Goal: Task Accomplishment & Management: Use online tool/utility

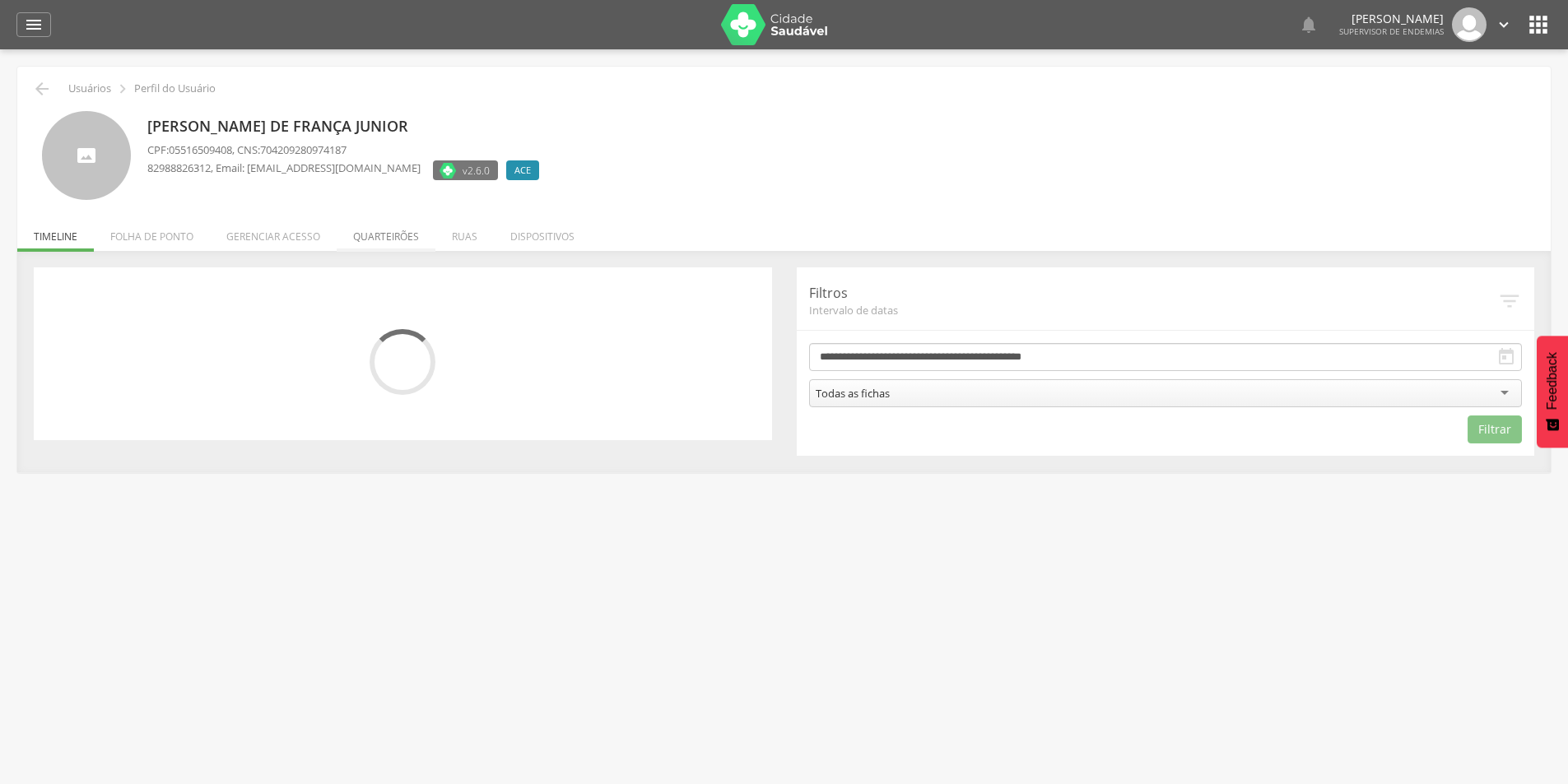
click at [409, 234] on li "Quarteirões" at bounding box center [385, 232] width 99 height 39
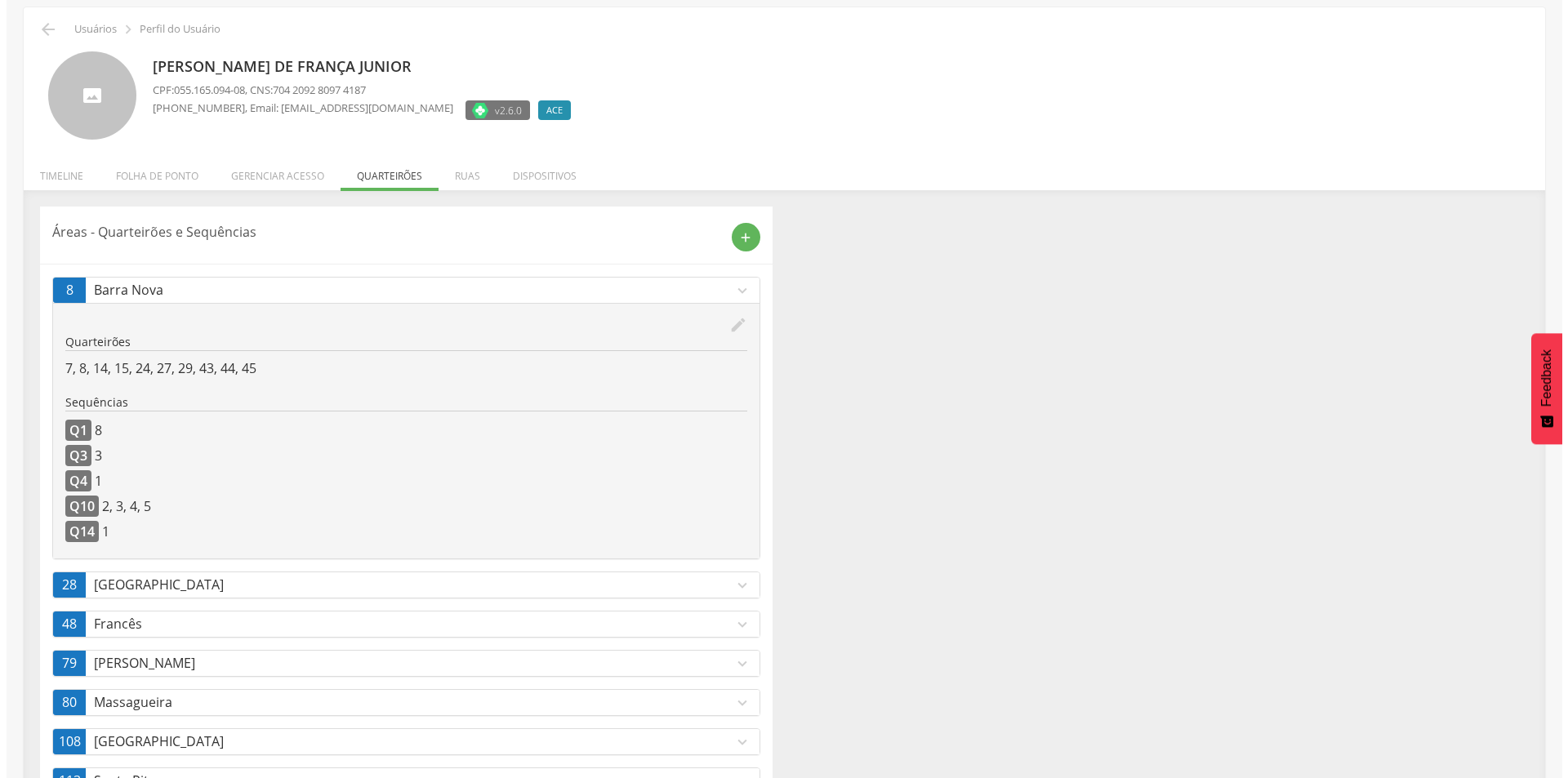
scroll to position [160, 0]
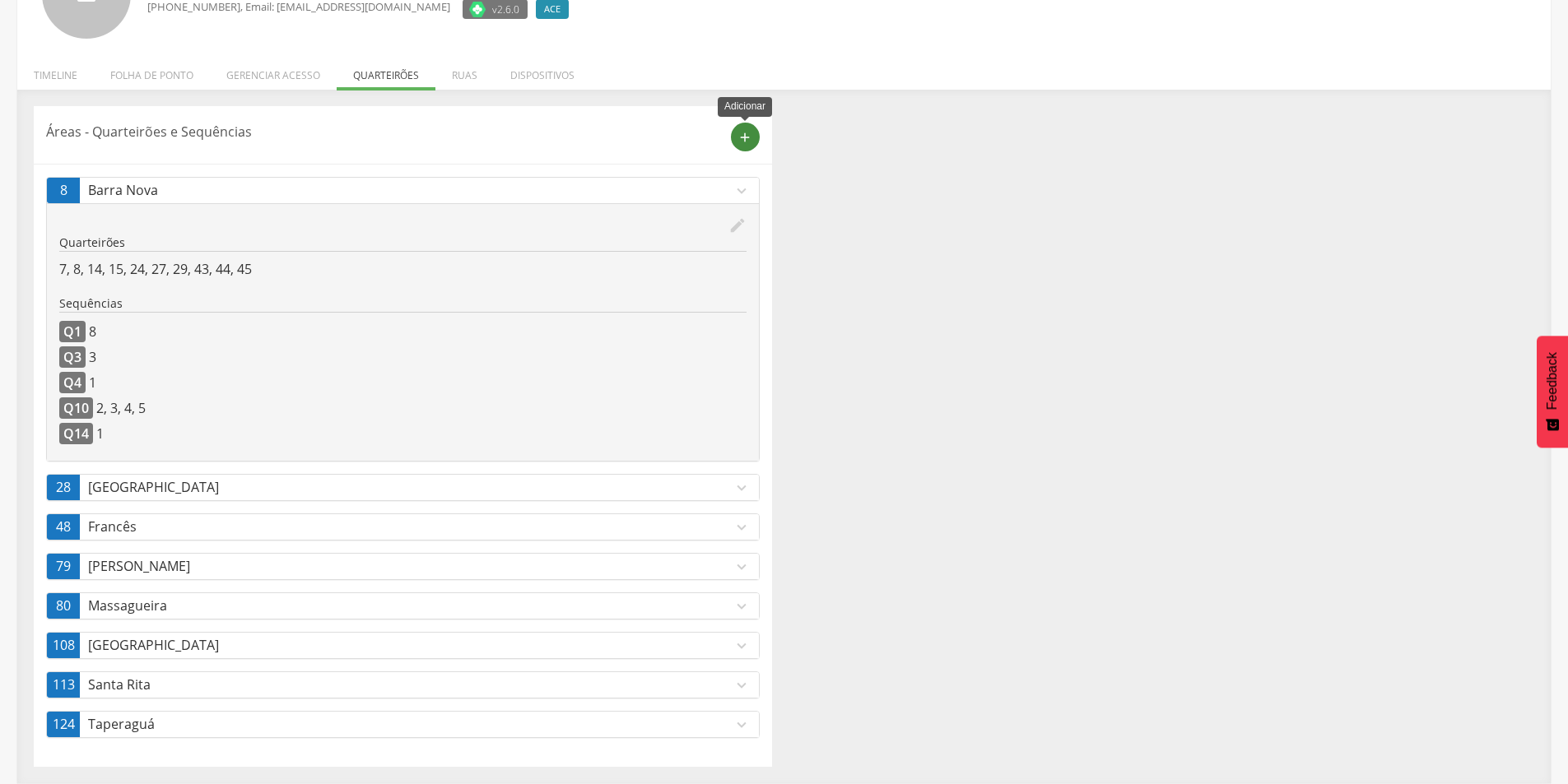
click at [741, 134] on icon "add" at bounding box center [745, 137] width 15 height 15
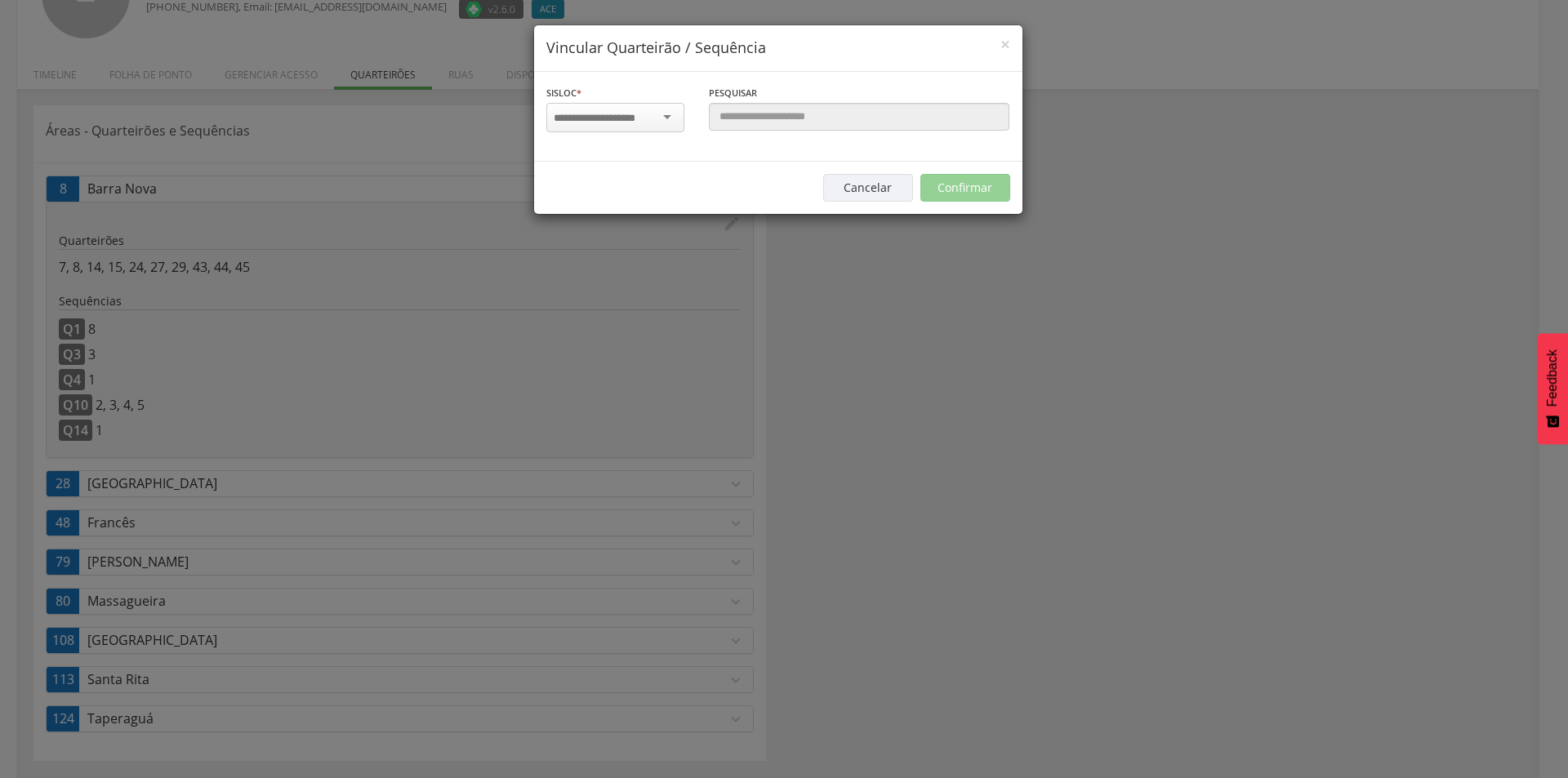
click at [665, 107] on div at bounding box center [615, 118] width 138 height 29
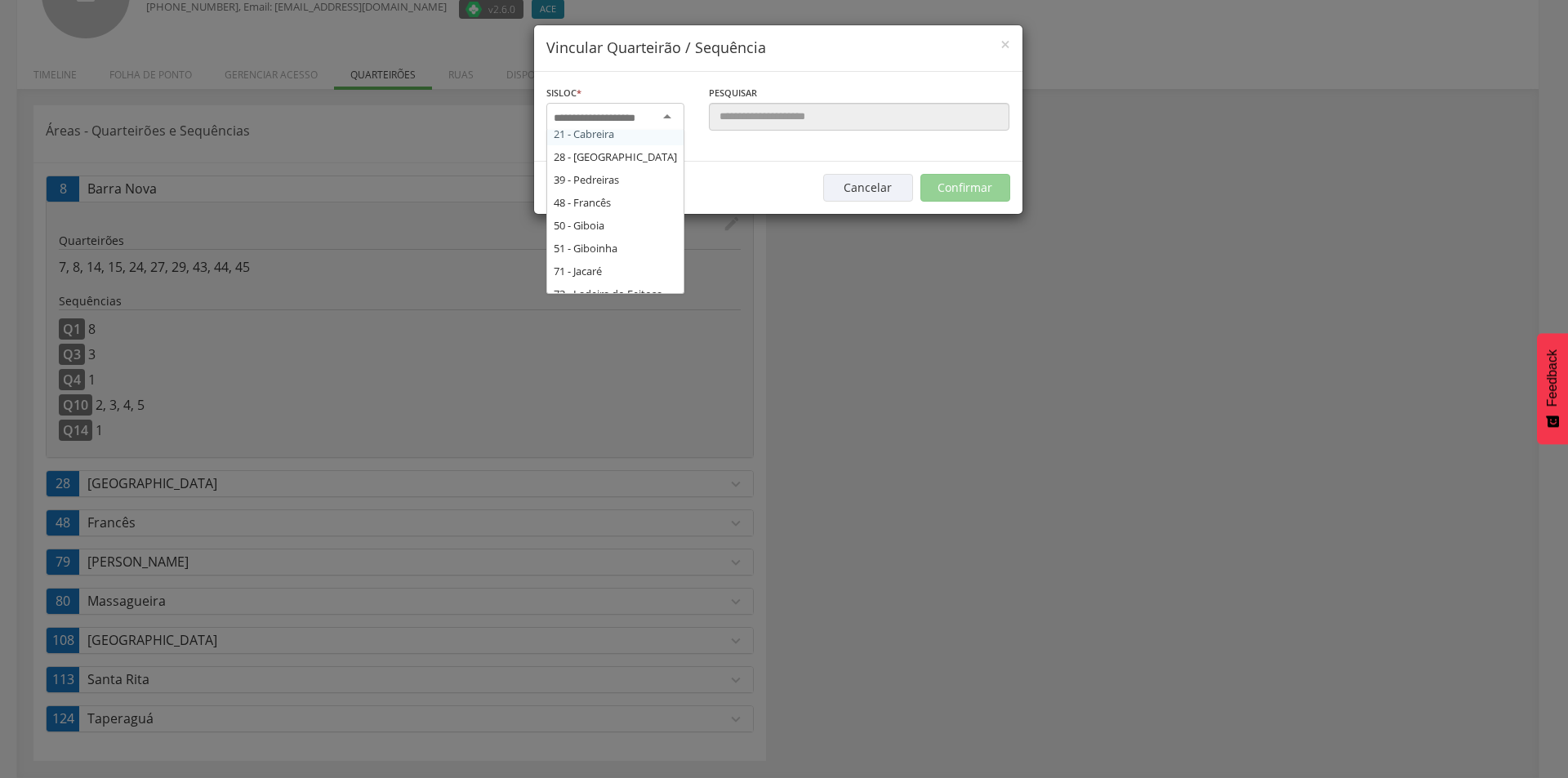
scroll to position [81, 0]
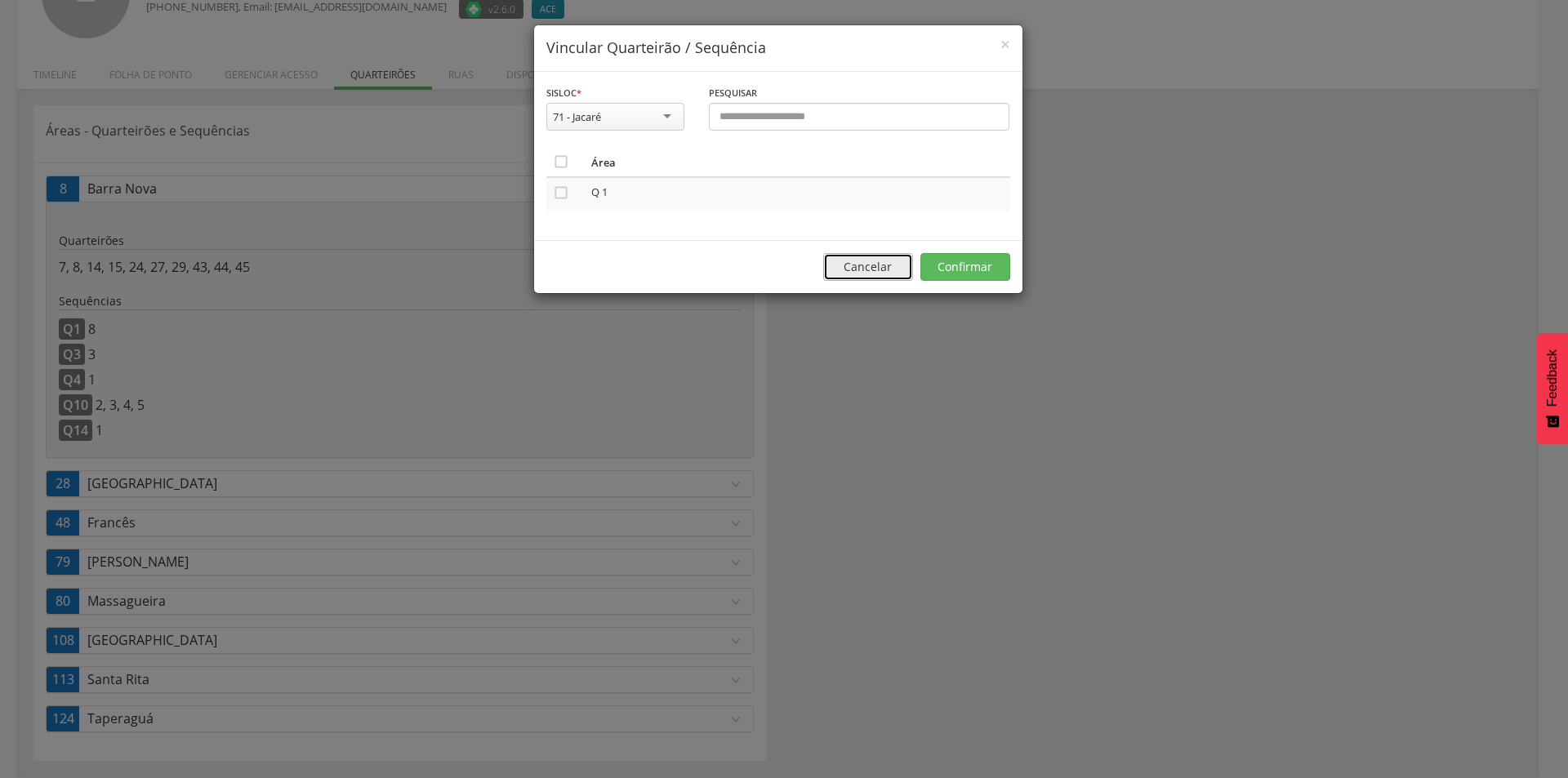
click at [855, 266] on button "Cancelar" at bounding box center [869, 267] width 90 height 27
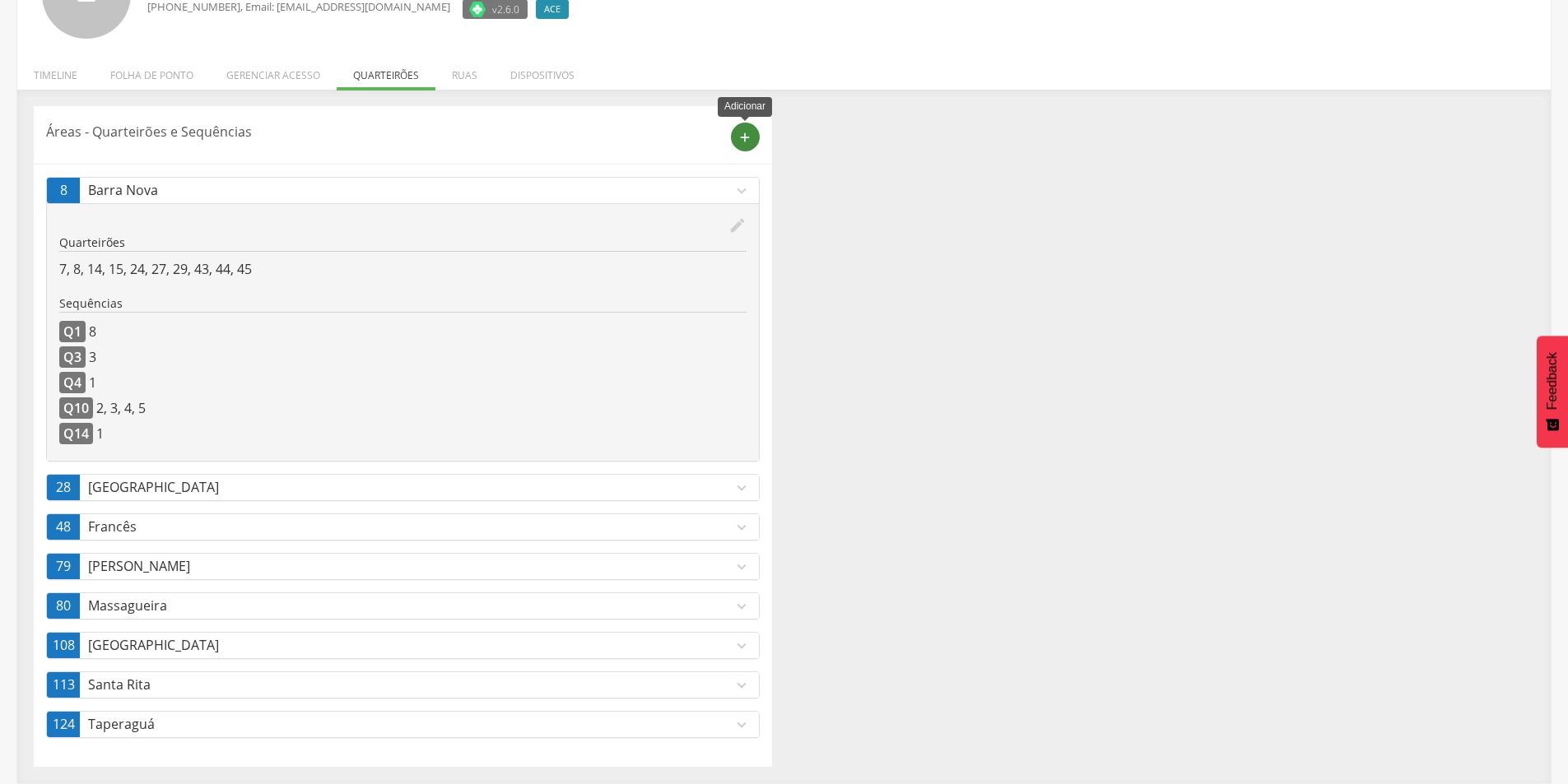
click at [743, 137] on icon "add" at bounding box center [745, 137] width 15 height 15
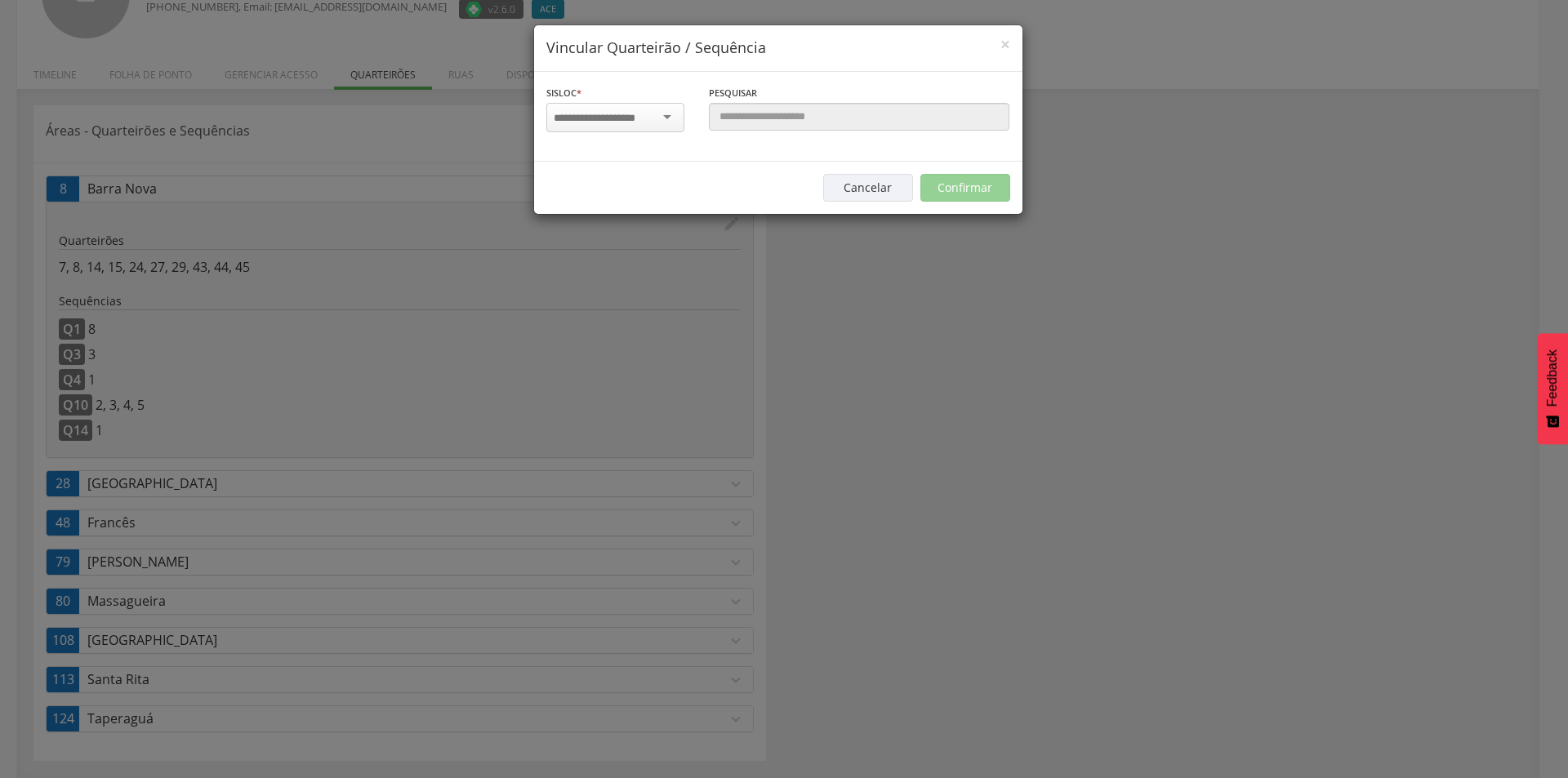
scroll to position [0, 0]
click at [634, 112] on input "select-one" at bounding box center [605, 119] width 103 height 15
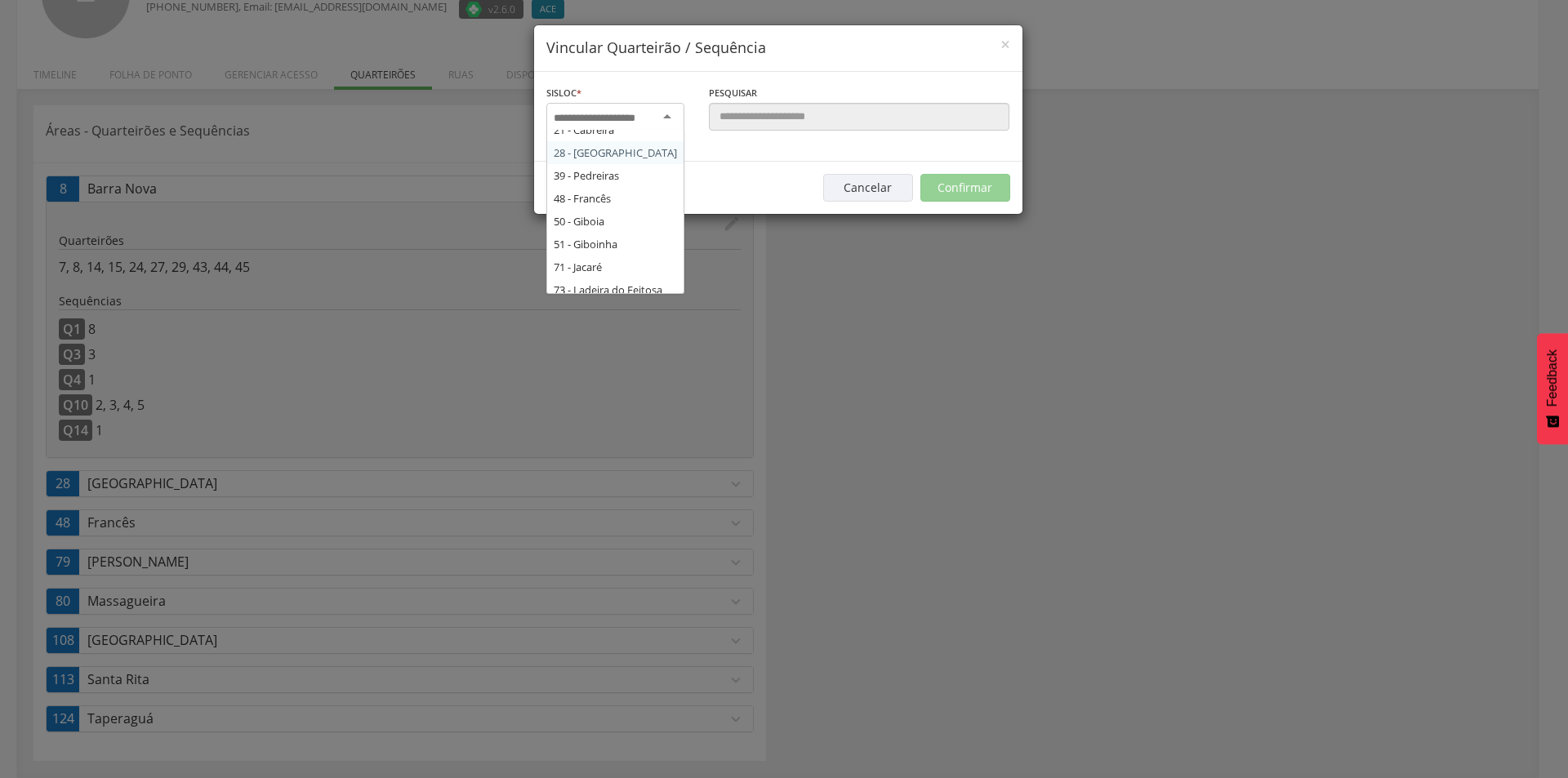
scroll to position [81, 0]
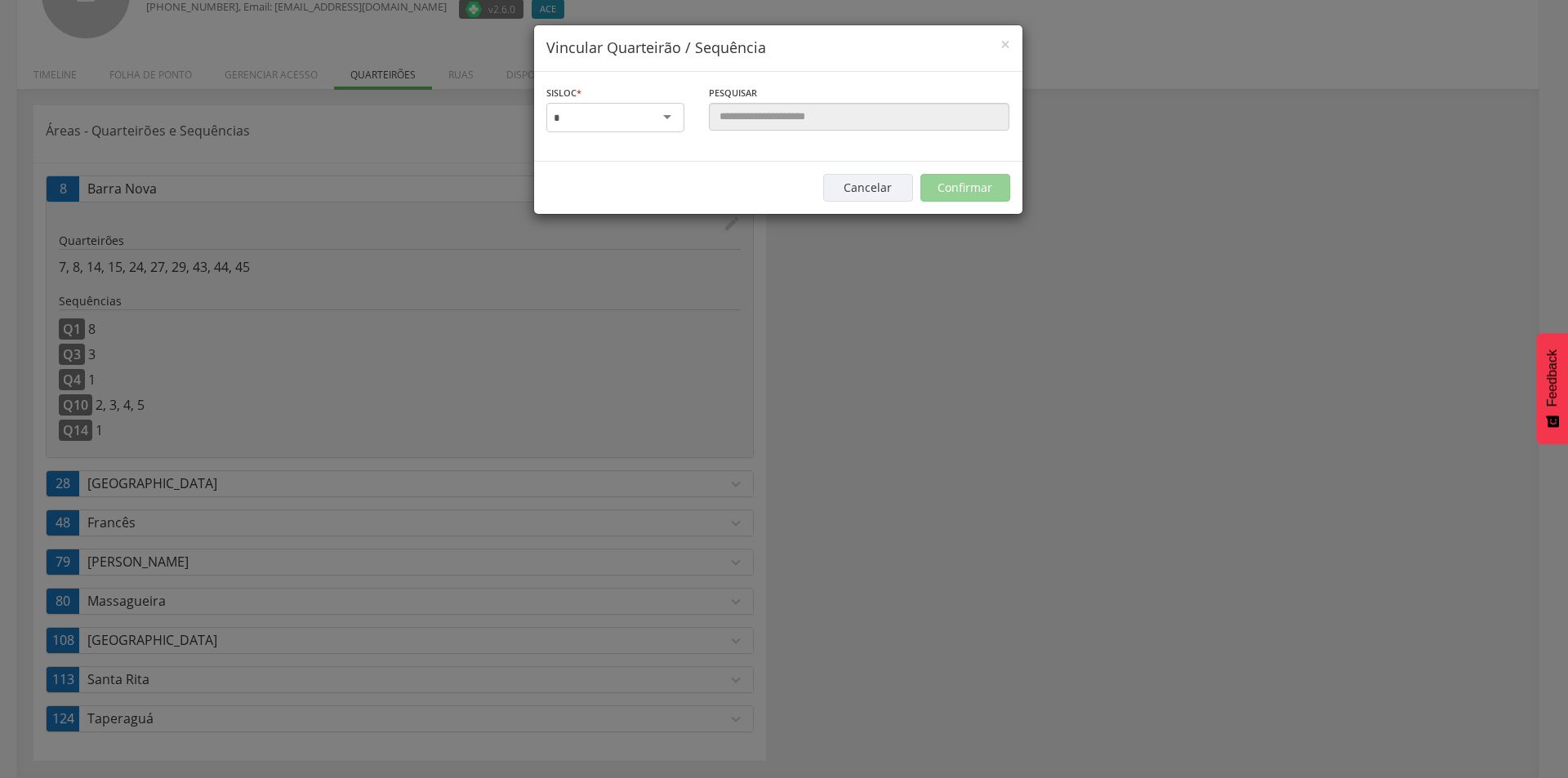
type input "*"
click at [1213, 19] on div "× Vincular Quarteirão / Sequência [PERSON_NAME] * [GEOGRAPHIC_DATA] a localidad…" at bounding box center [784, 389] width 1568 height 778
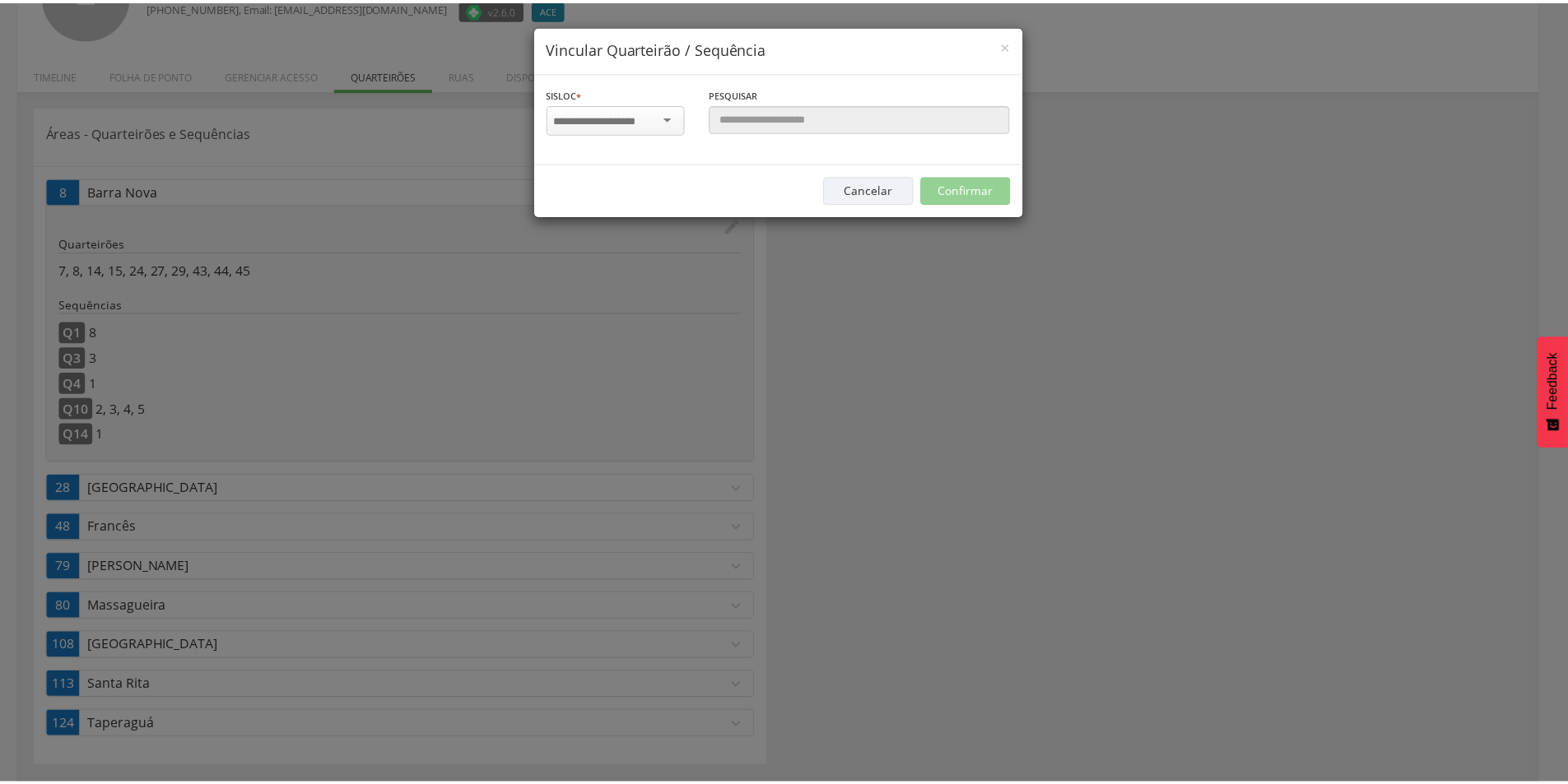
scroll to position [0, 0]
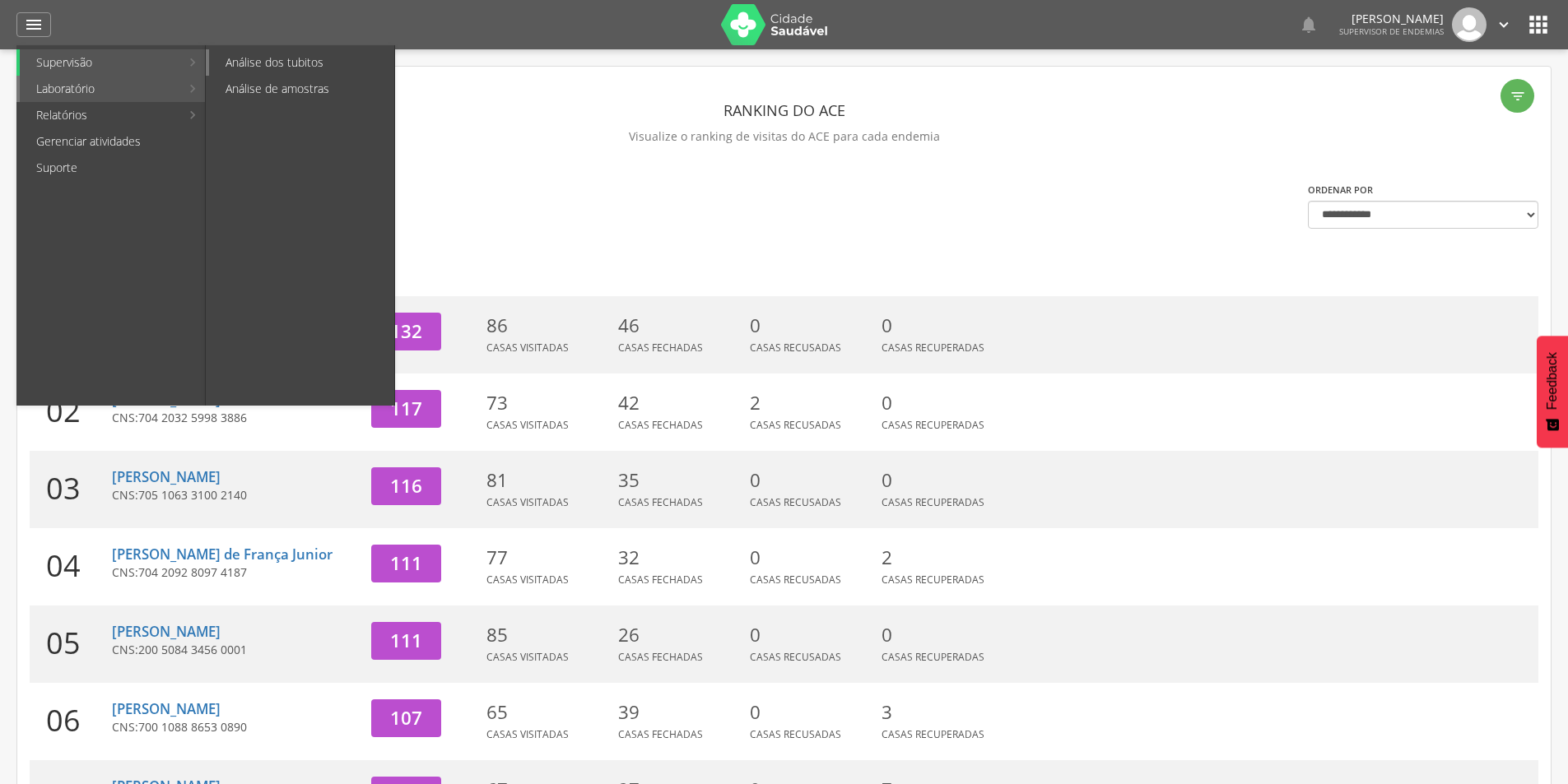
click at [259, 53] on link "Análise dos tubitos" at bounding box center [301, 63] width 185 height 27
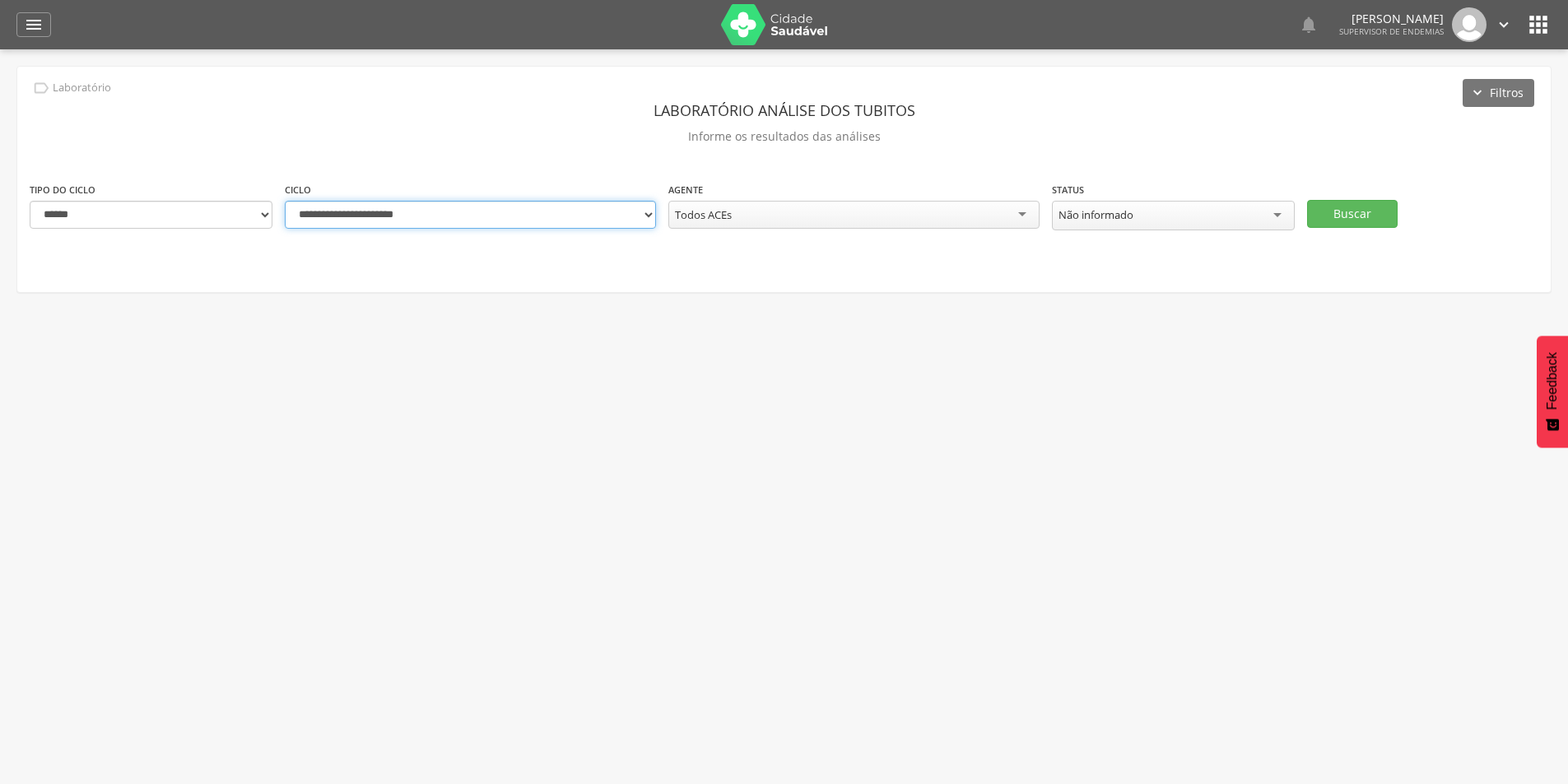
click at [398, 220] on select "**********" at bounding box center [470, 215] width 371 height 28
select select "**********"
click at [285, 201] on select "**********" at bounding box center [470, 215] width 371 height 28
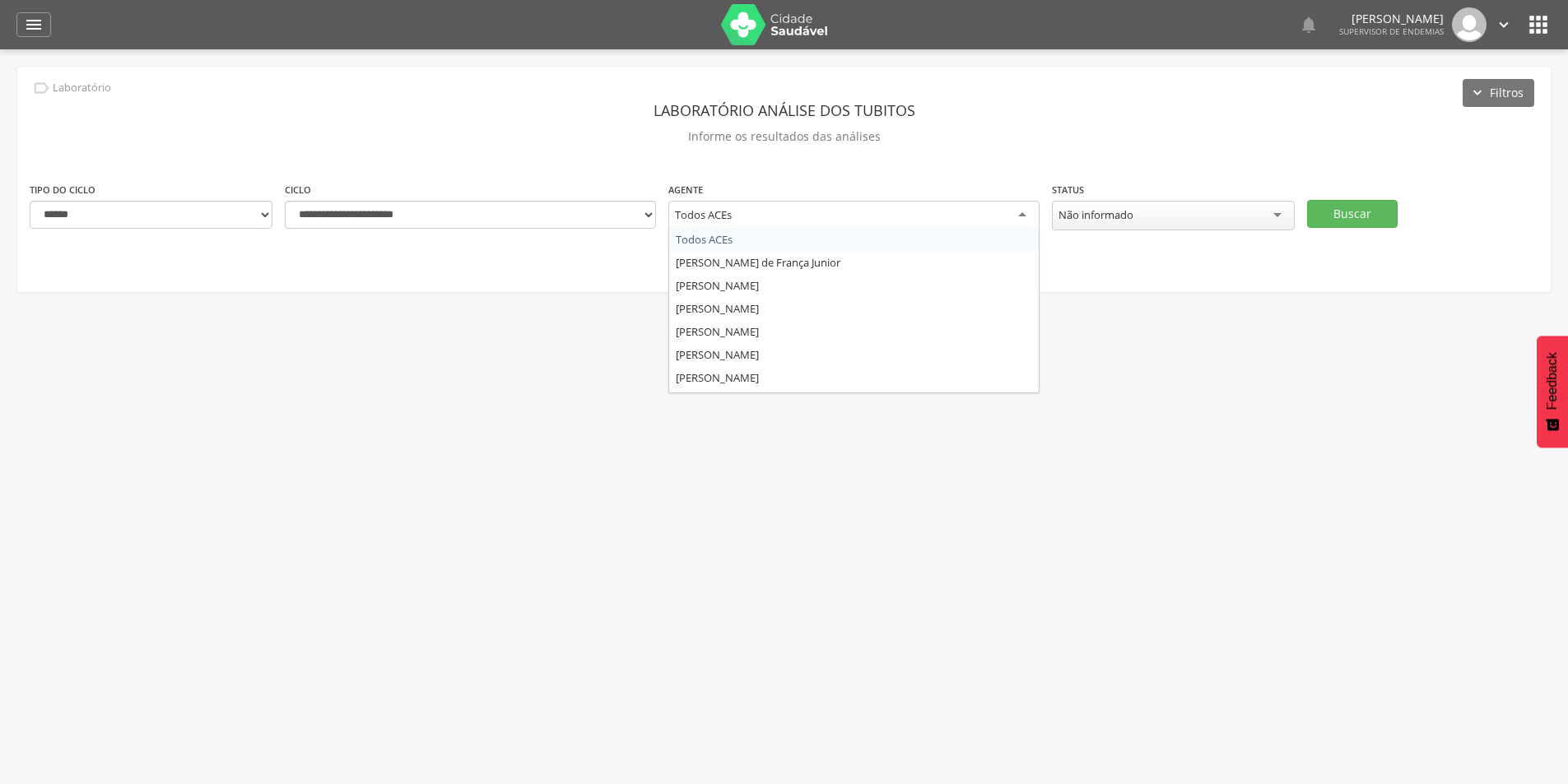
click at [828, 203] on div "Todos ACEs" at bounding box center [853, 216] width 371 height 29
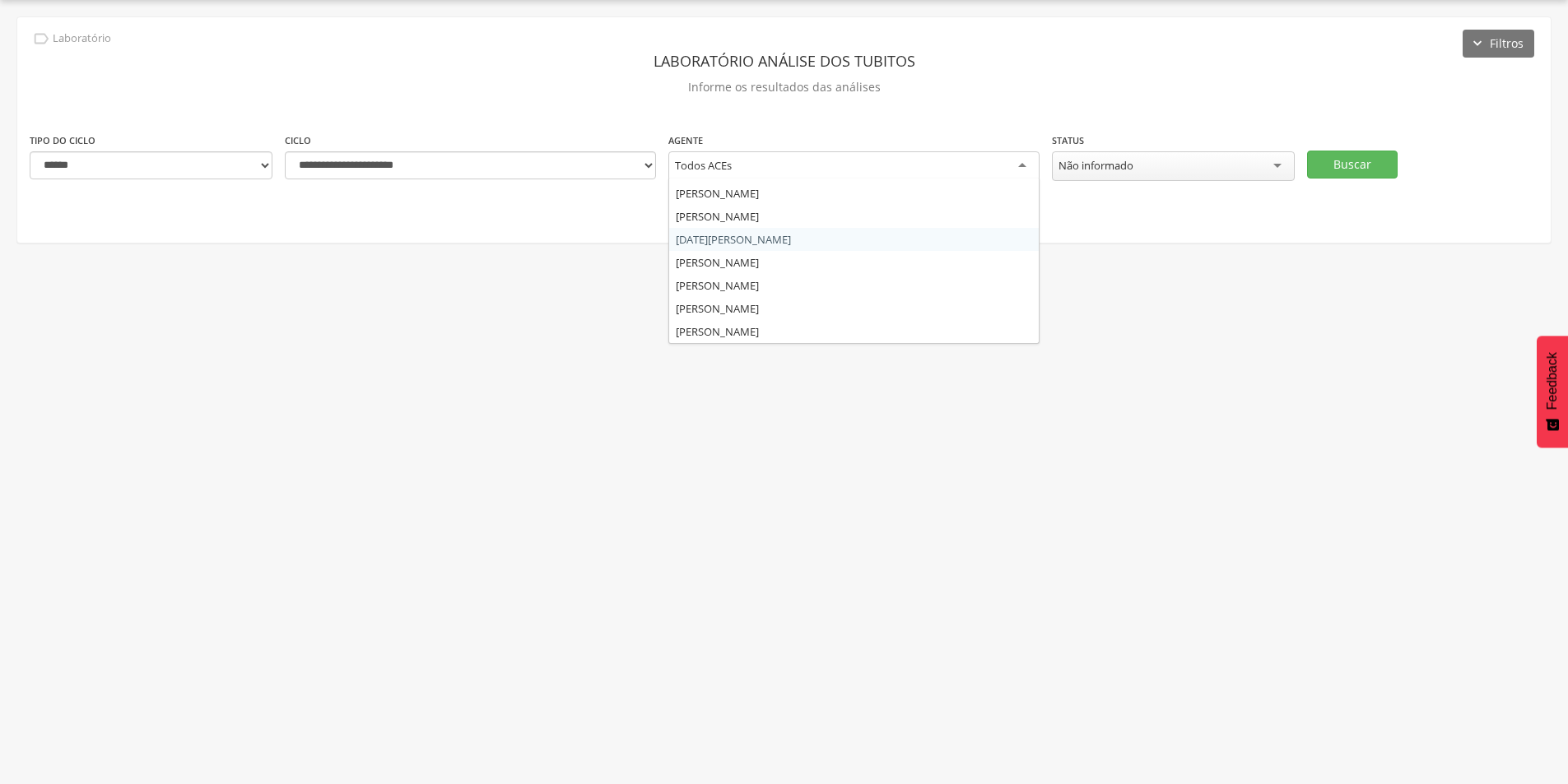
scroll to position [494, 0]
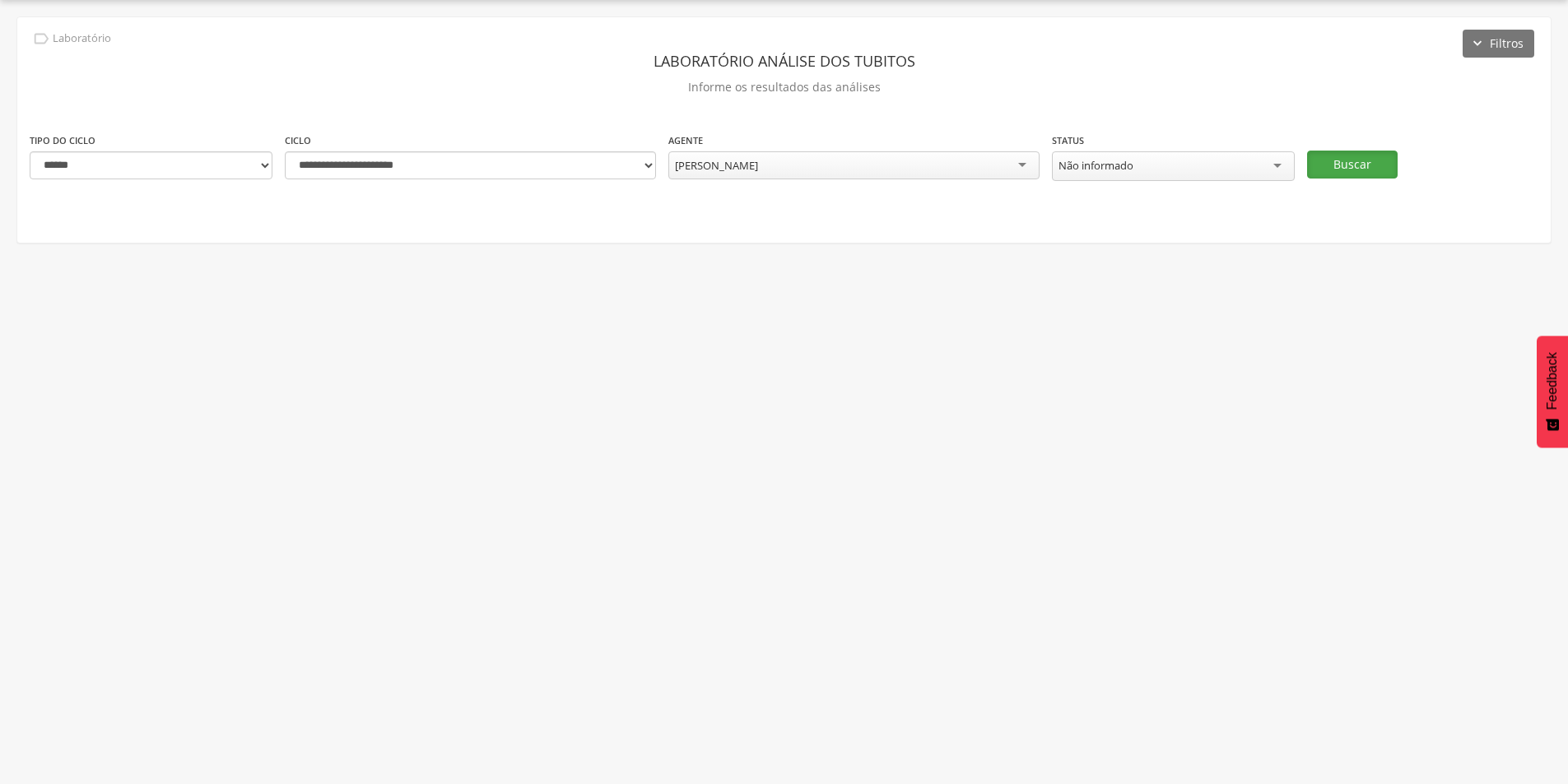
click at [1341, 167] on button "Buscar" at bounding box center [1352, 164] width 90 height 28
click at [1512, 288] on icon "" at bounding box center [1513, 297] width 18 height 18
click at [1425, 259] on link "Informar resultado" at bounding box center [1456, 269] width 130 height 20
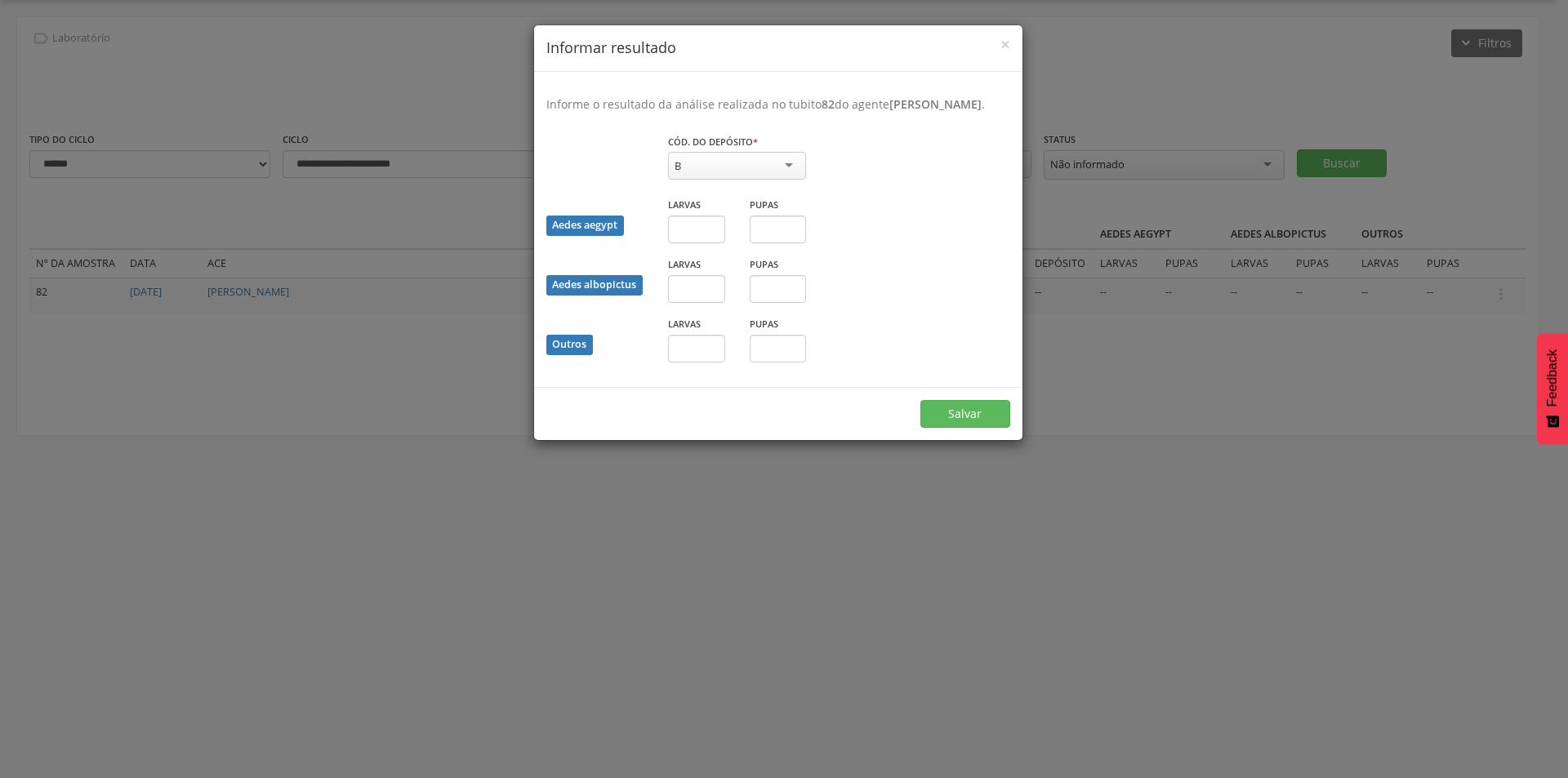
click at [727, 180] on div "B" at bounding box center [737, 165] width 138 height 27
click at [714, 361] on input "text" at bounding box center [697, 348] width 58 height 27
type input "*"
click at [973, 428] on button "Salvar" at bounding box center [965, 414] width 90 height 27
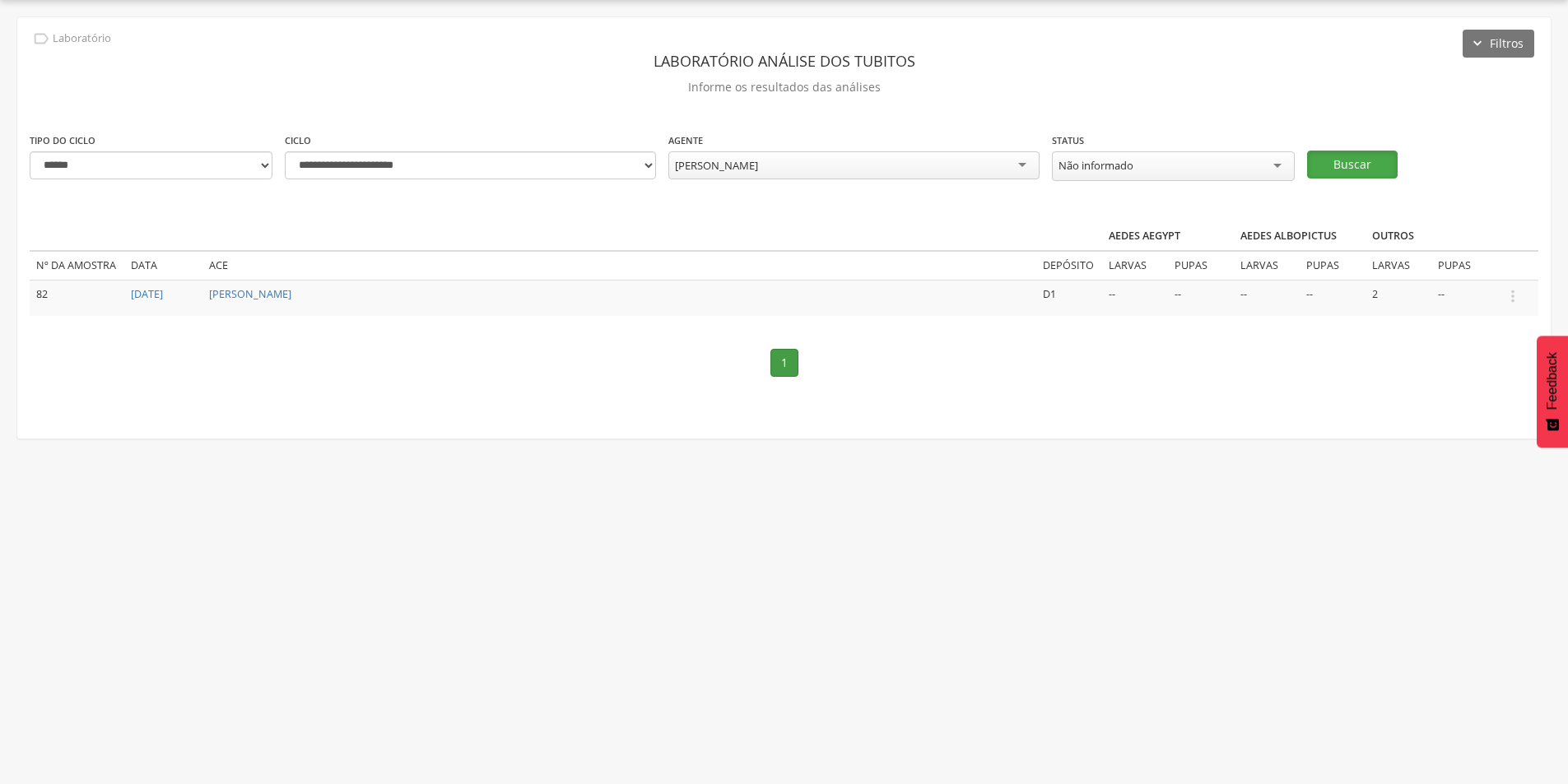
click at [1356, 159] on button "Buscar" at bounding box center [1352, 164] width 90 height 28
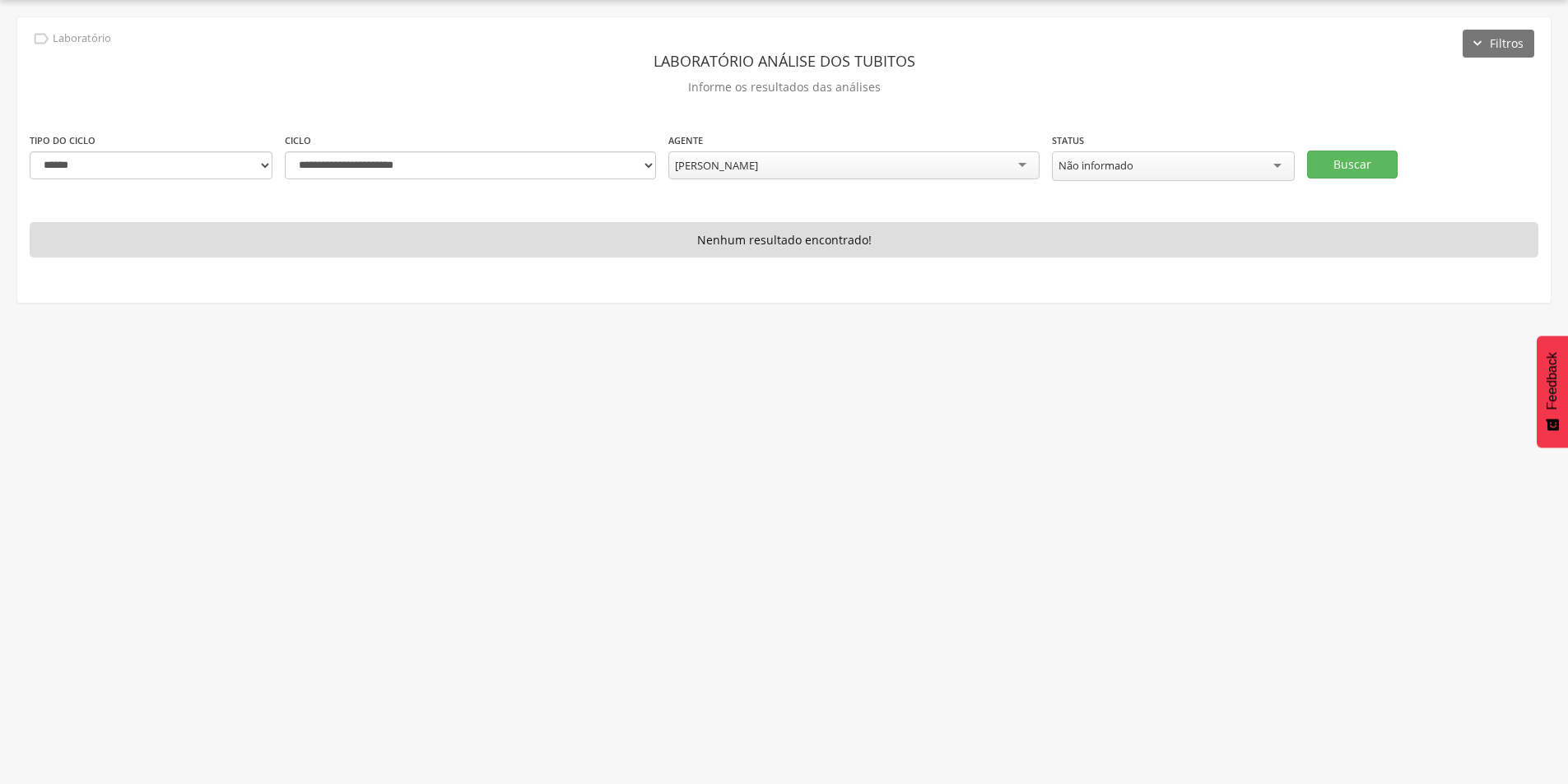
click at [1032, 161] on div "Maria Cristina dos Santos" at bounding box center [853, 165] width 371 height 28
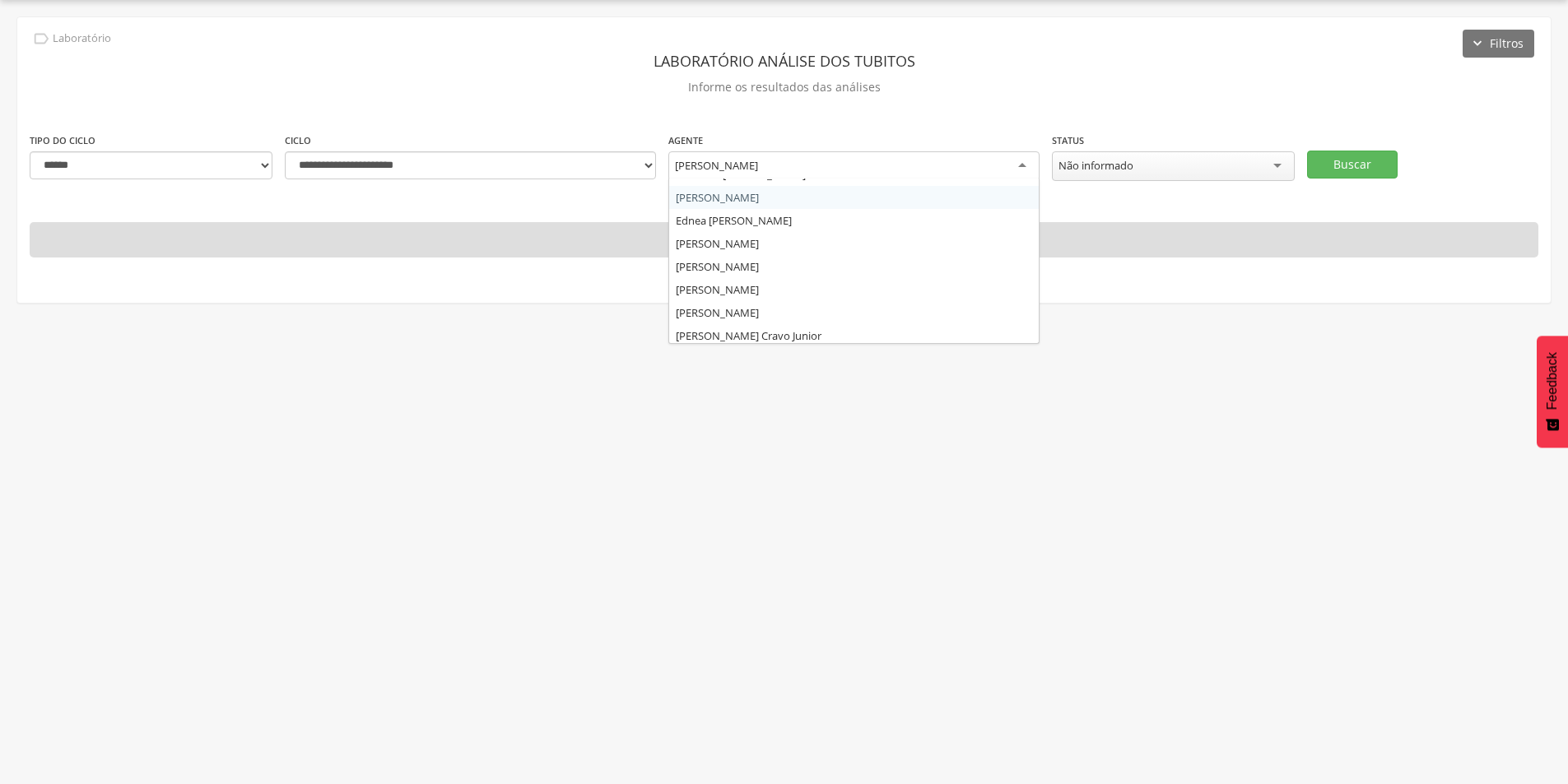
scroll to position [0, 0]
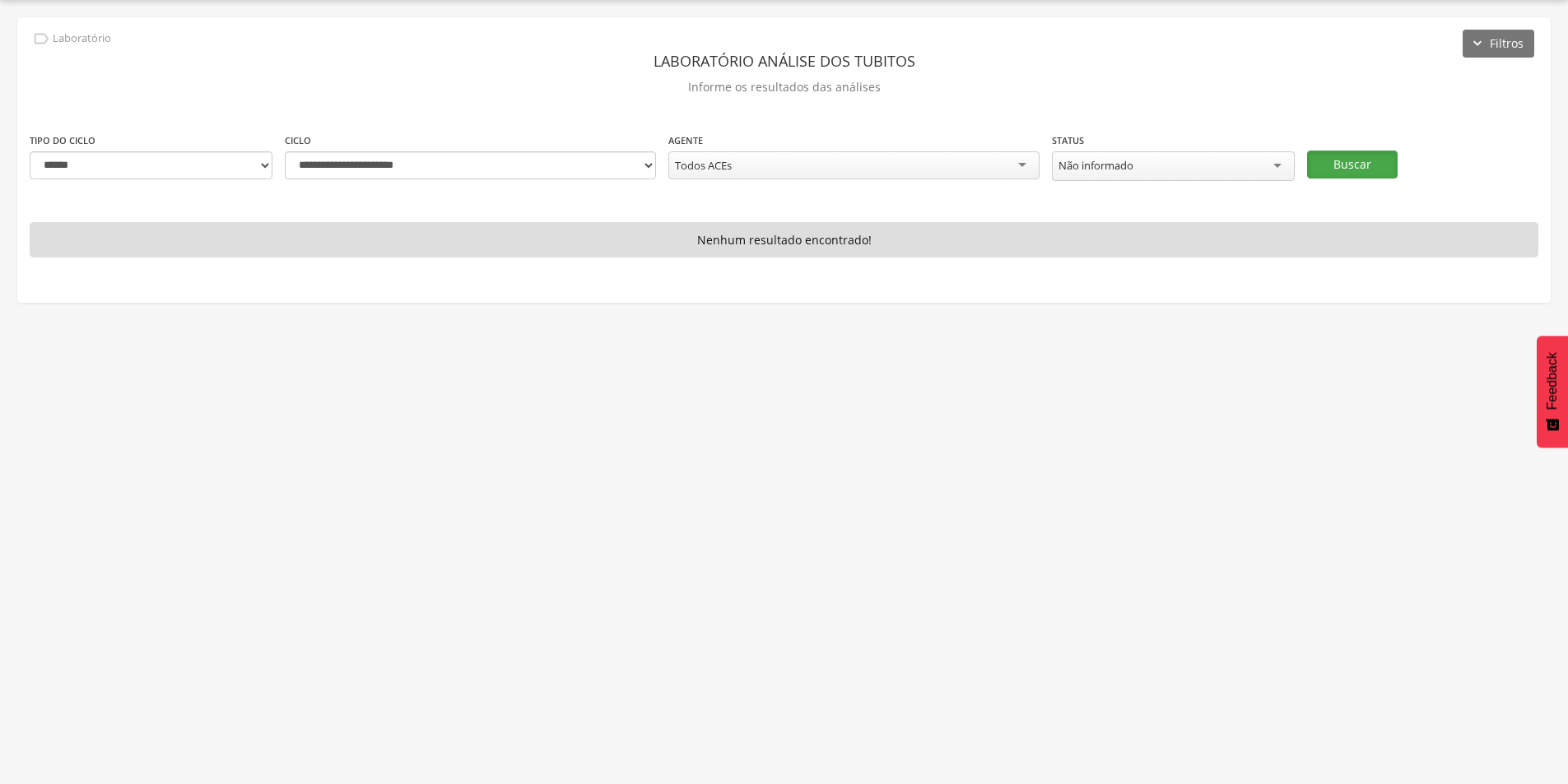
click at [1380, 164] on button "Buscar" at bounding box center [1352, 164] width 90 height 28
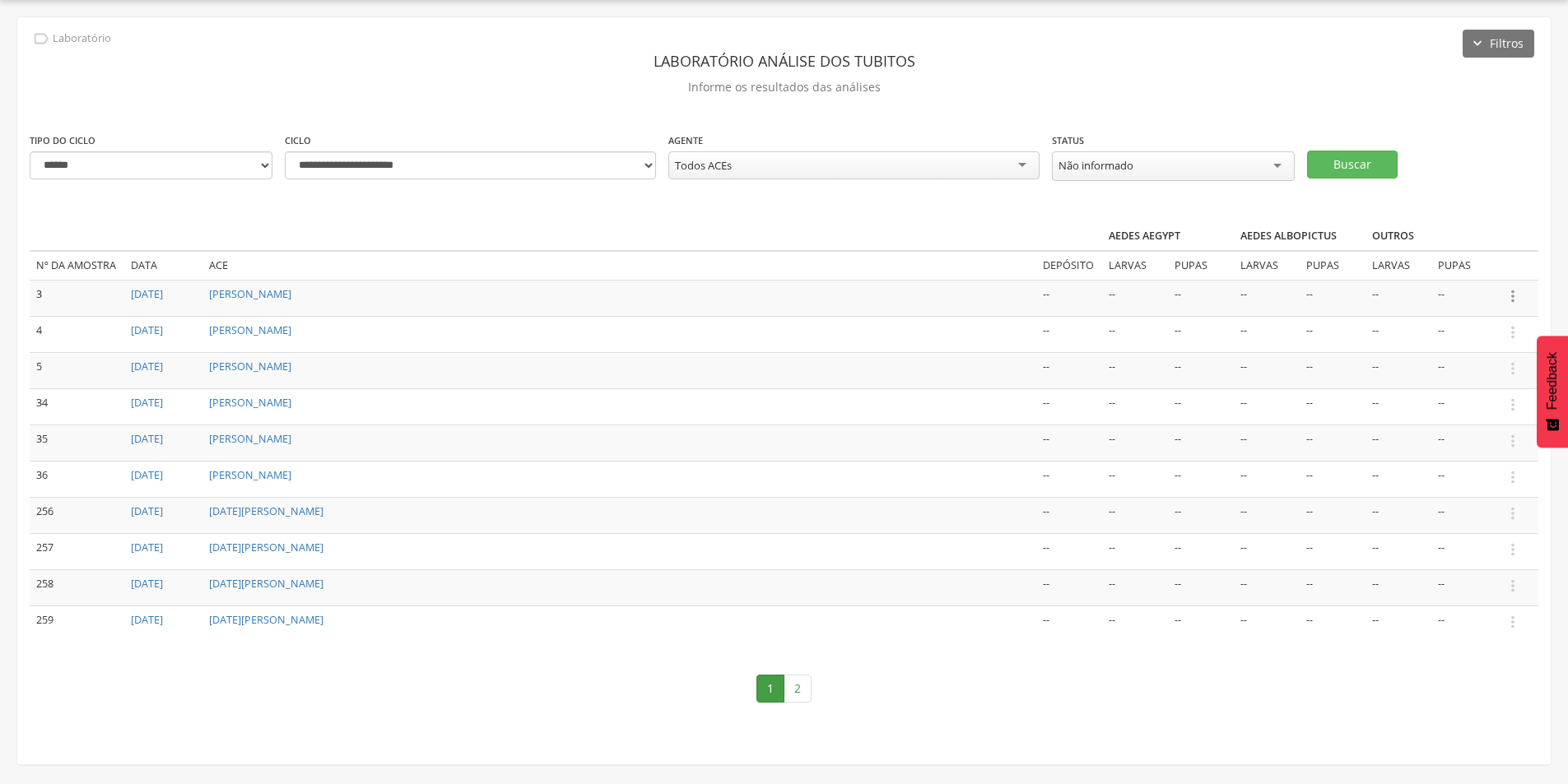
click at [1514, 288] on icon "" at bounding box center [1513, 297] width 18 height 18
click at [1448, 263] on link "Informar resultado" at bounding box center [1456, 269] width 130 height 20
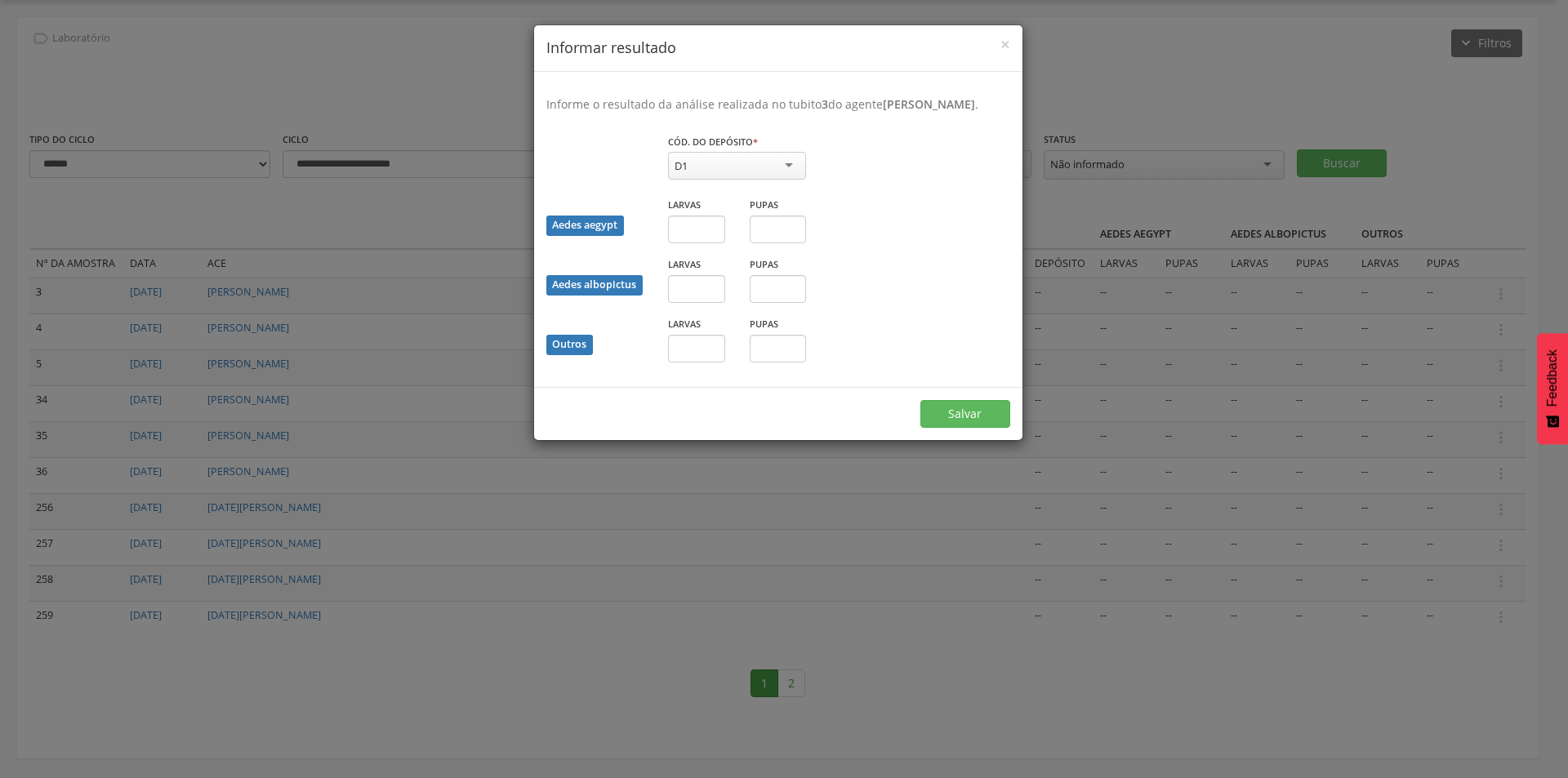
click at [718, 178] on div "D1" at bounding box center [737, 165] width 138 height 27
click at [699, 243] on input "text" at bounding box center [697, 229] width 58 height 27
type input "*"
click at [955, 428] on button "Salvar" at bounding box center [965, 414] width 90 height 27
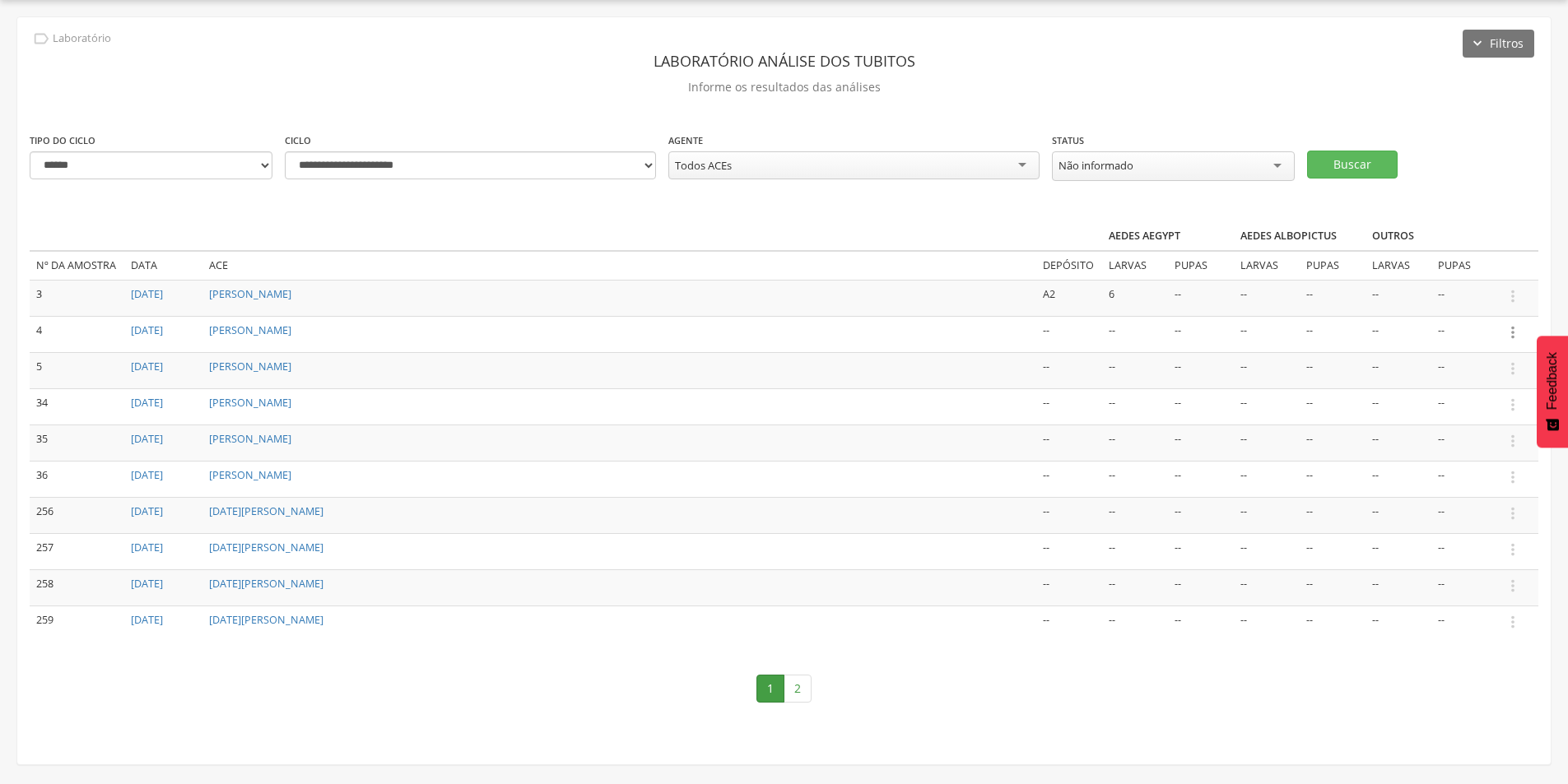
click at [1510, 328] on icon "" at bounding box center [1513, 333] width 18 height 18
click at [1463, 298] on link "Informar resultado" at bounding box center [1456, 305] width 130 height 20
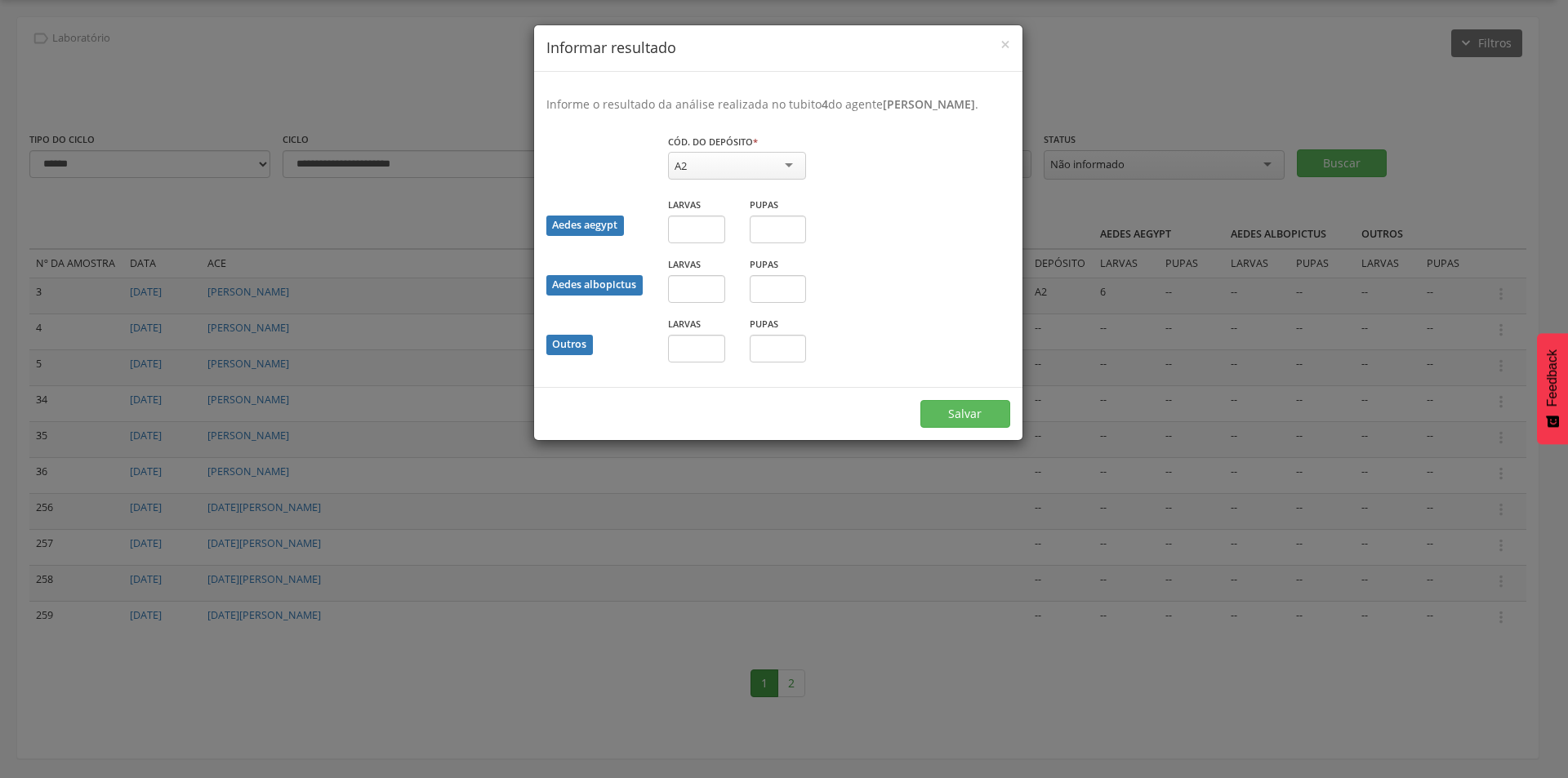
click at [731, 180] on div "A2" at bounding box center [737, 165] width 138 height 27
click at [949, 223] on div "Aedes aegypt Larvas Pupas" at bounding box center [778, 225] width 488 height 59
click at [693, 243] on input "text" at bounding box center [697, 229] width 58 height 27
type input "*"
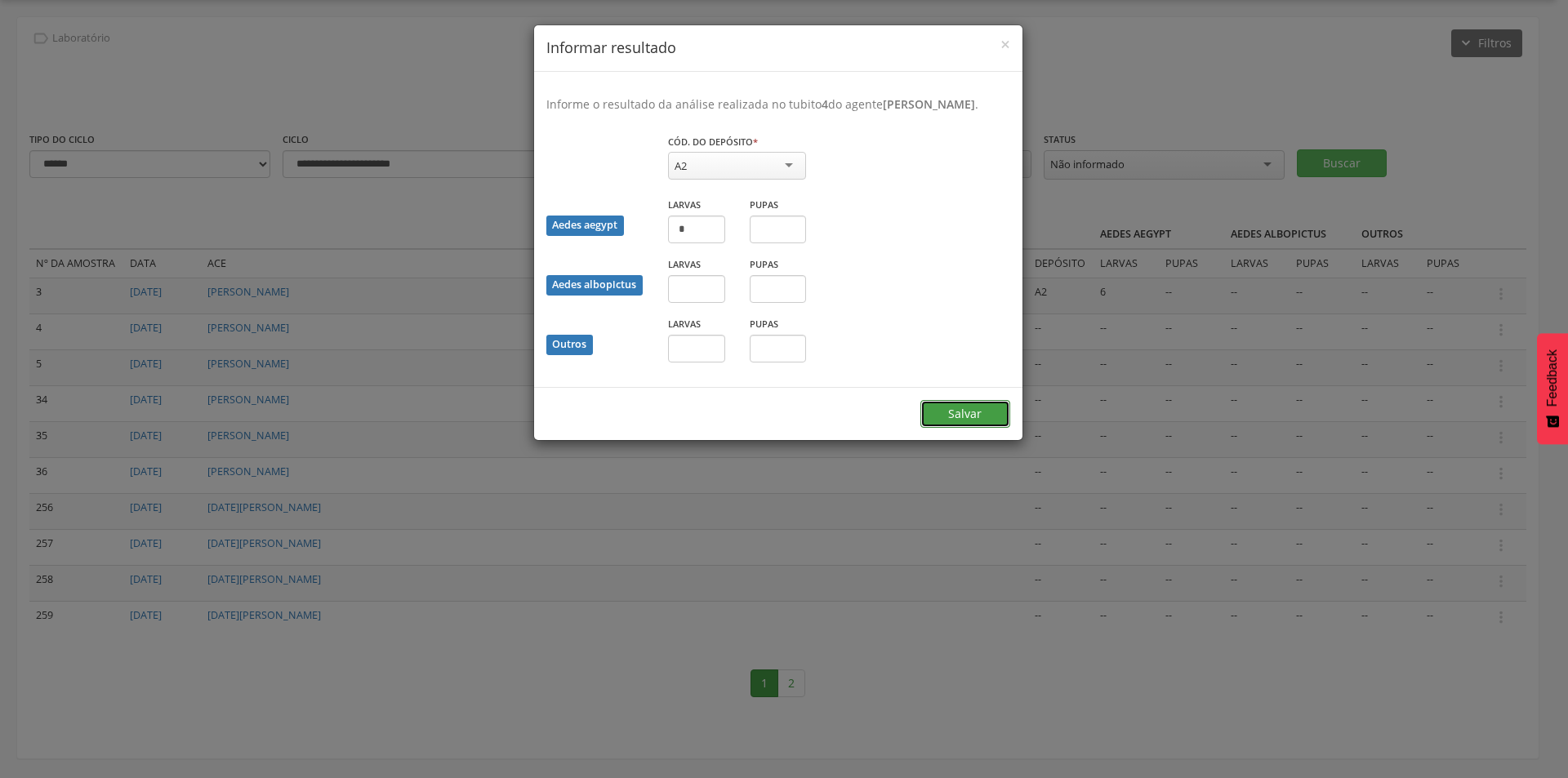
click at [968, 428] on button "Salvar" at bounding box center [965, 414] width 90 height 27
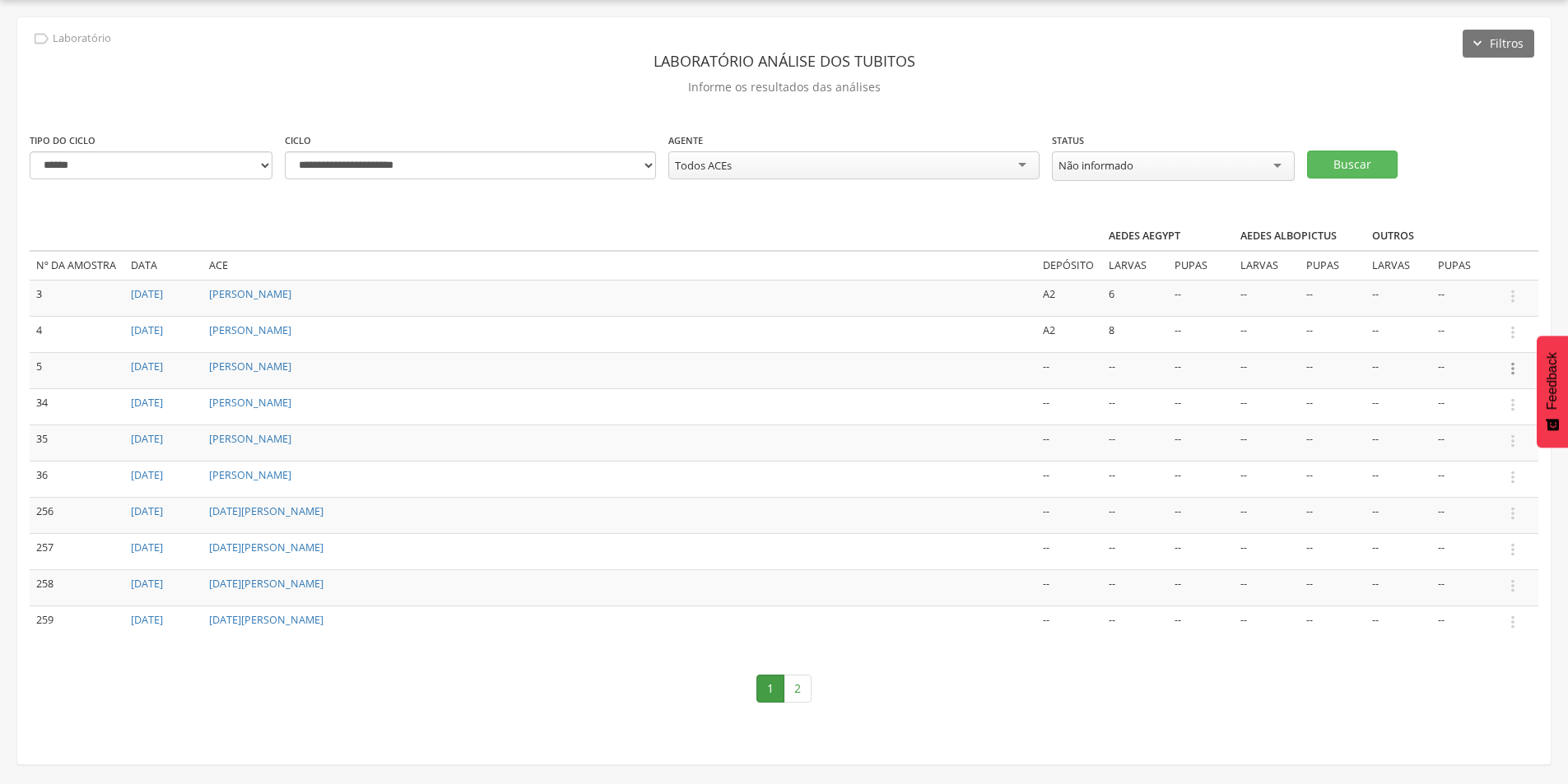
click at [1512, 367] on icon "" at bounding box center [1513, 369] width 18 height 18
click at [1466, 333] on link "Informar resultado" at bounding box center [1456, 341] width 130 height 20
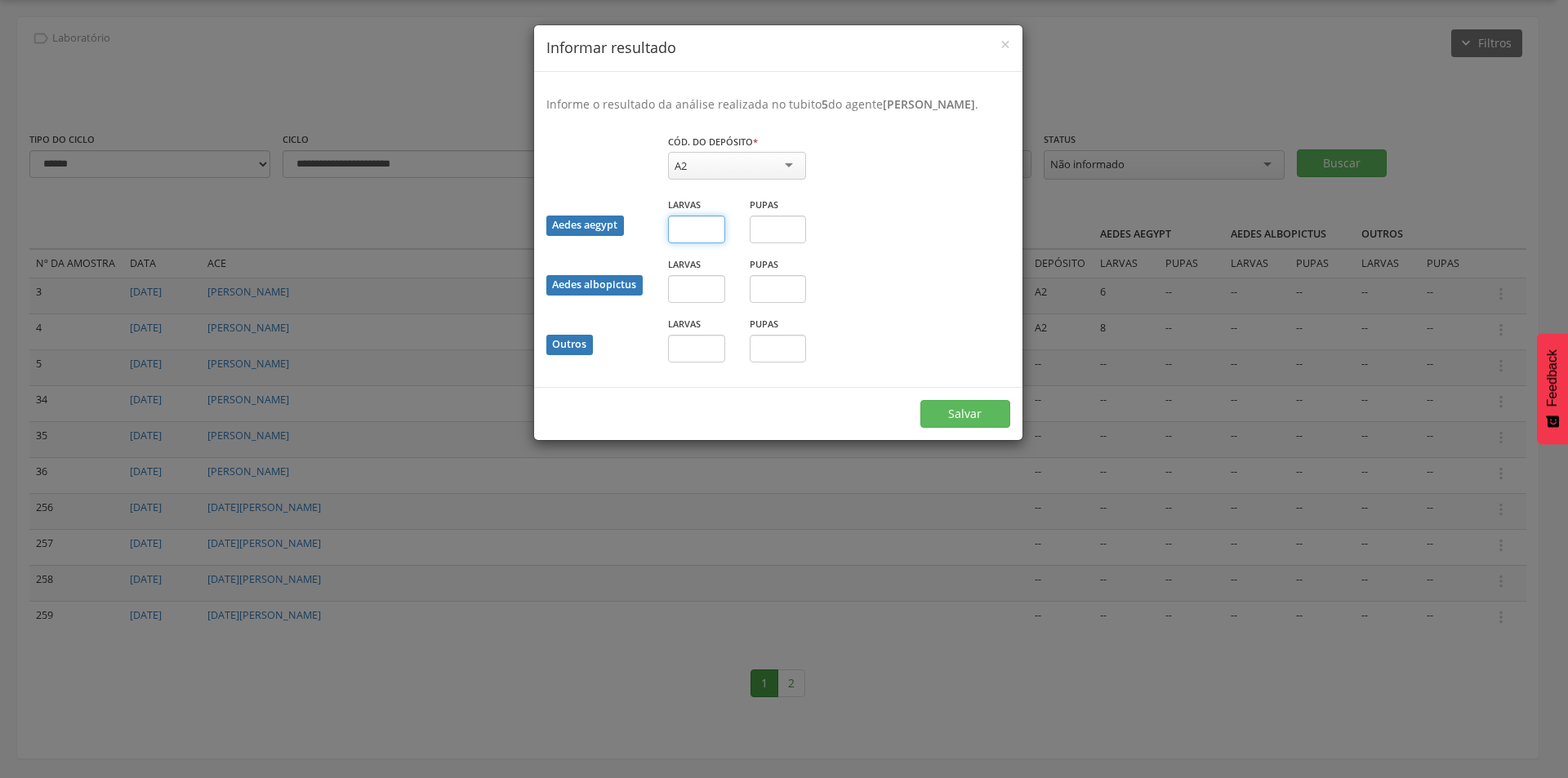
click at [691, 239] on input "text" at bounding box center [697, 229] width 58 height 27
type input "*"
click at [983, 426] on button "Salvar" at bounding box center [965, 414] width 90 height 27
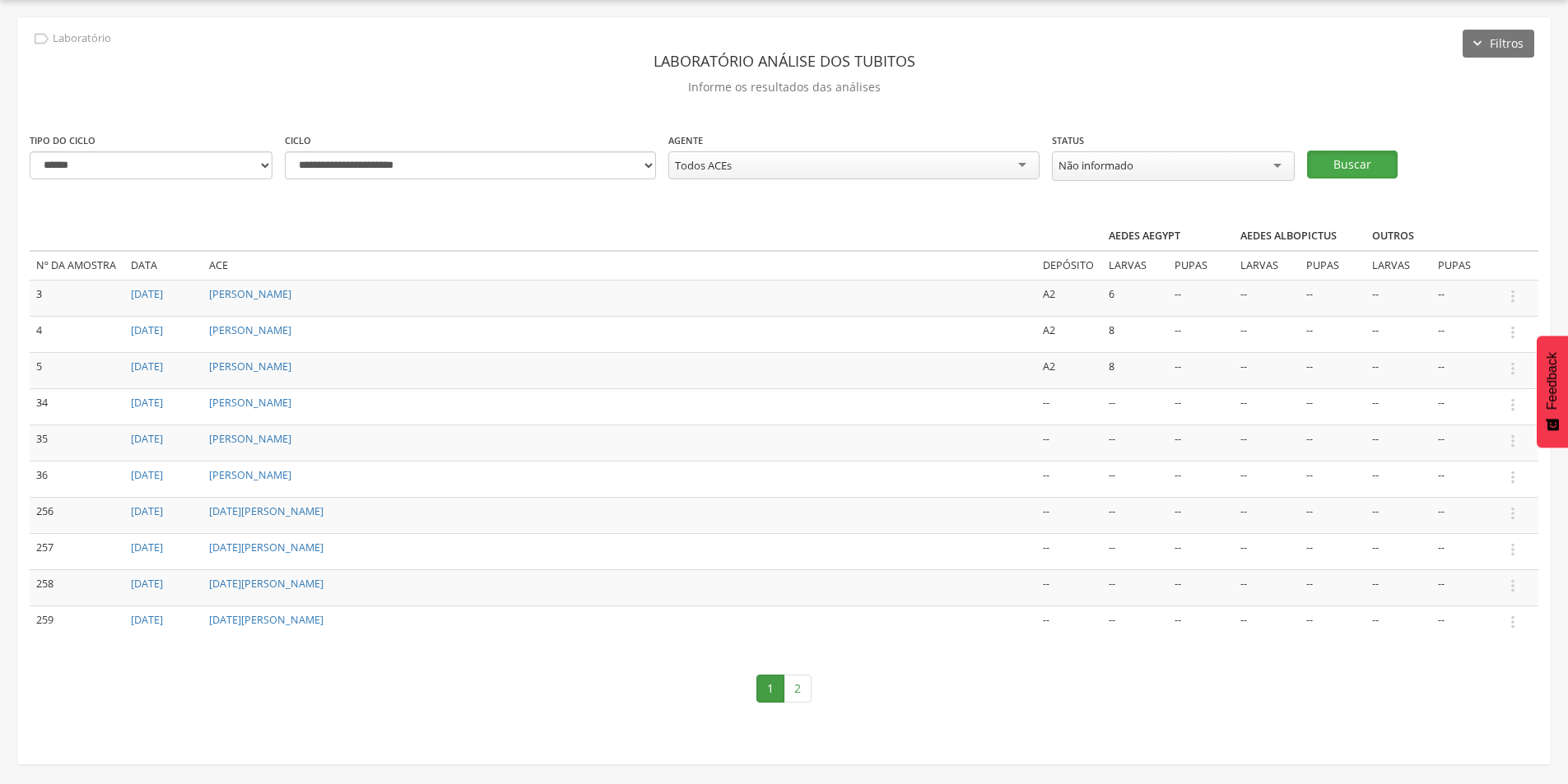
click at [1350, 158] on button "Buscar" at bounding box center [1352, 164] width 90 height 28
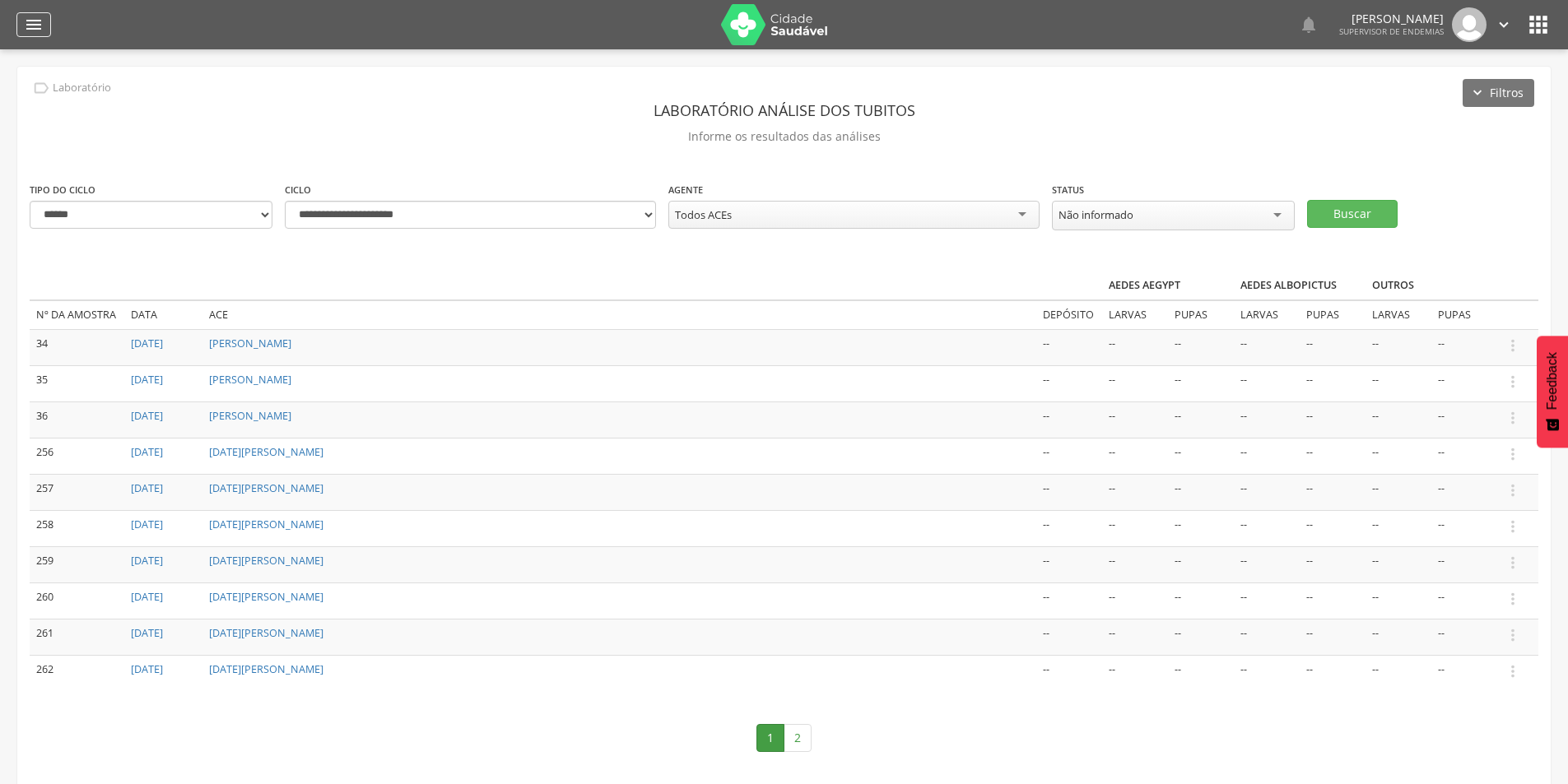
click at [35, 18] on icon "" at bounding box center [33, 24] width 19 height 19
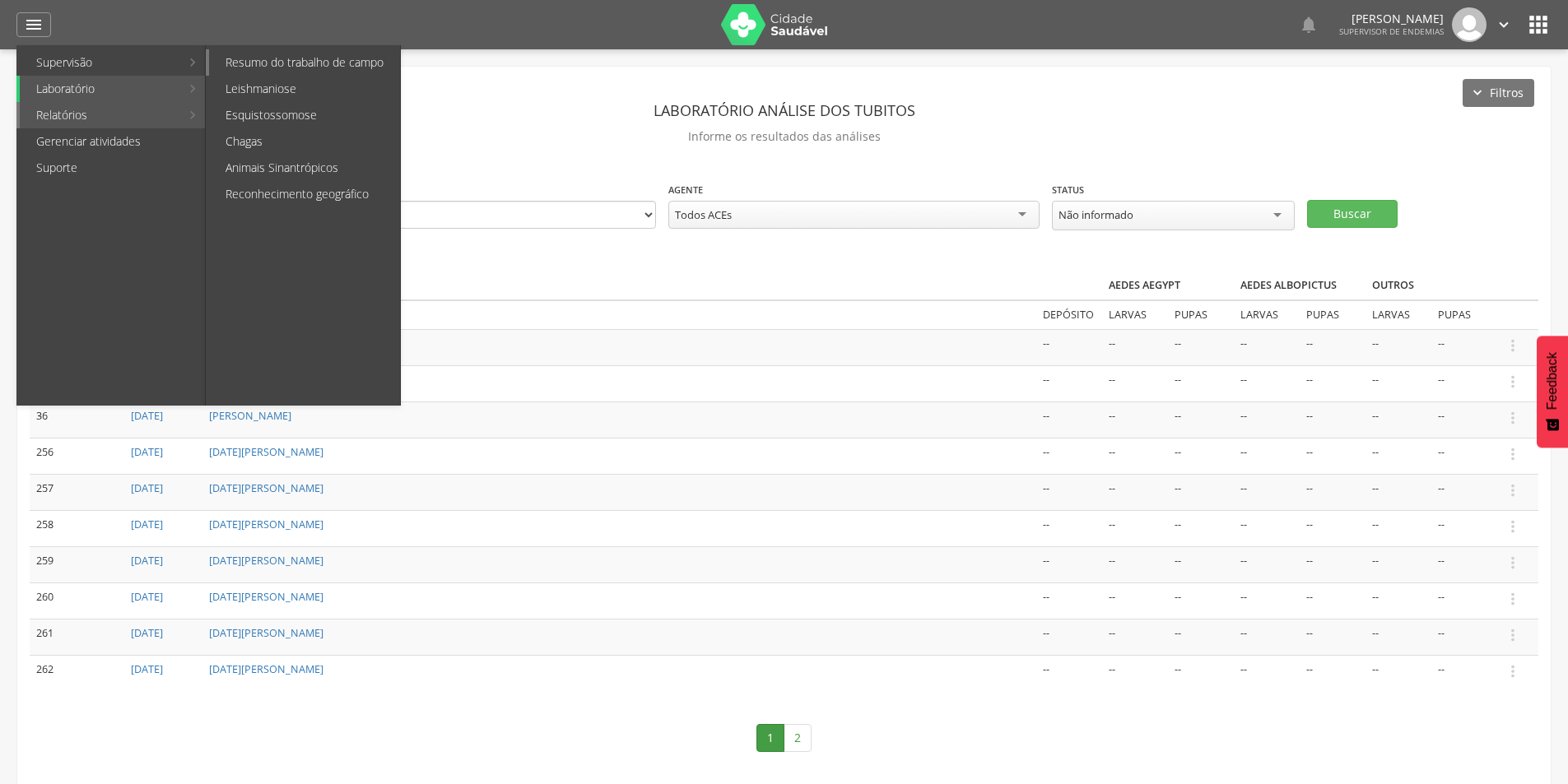
click at [264, 61] on link "Resumo do trabalho de campo" at bounding box center [304, 63] width 191 height 27
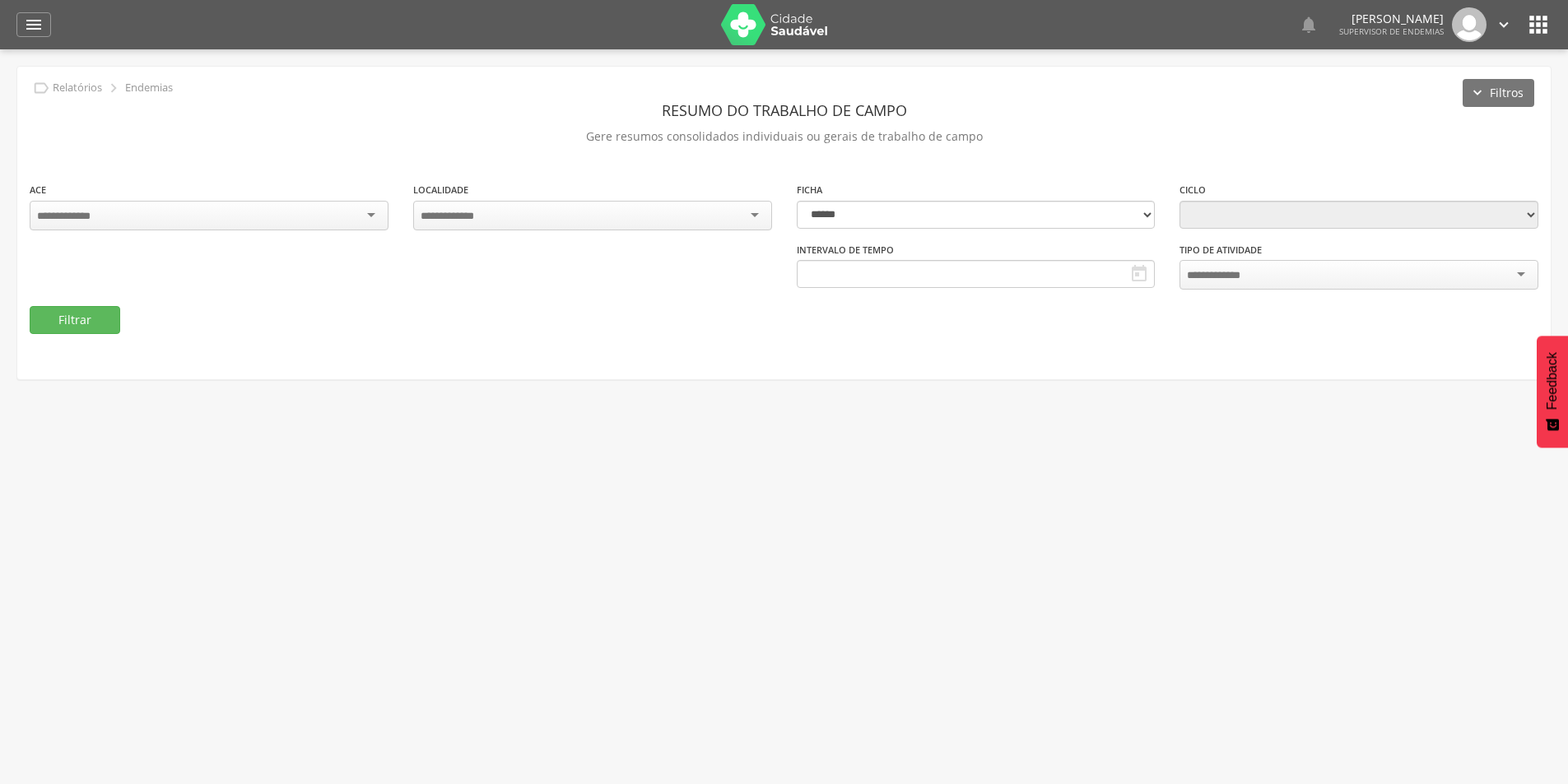
type input "**********"
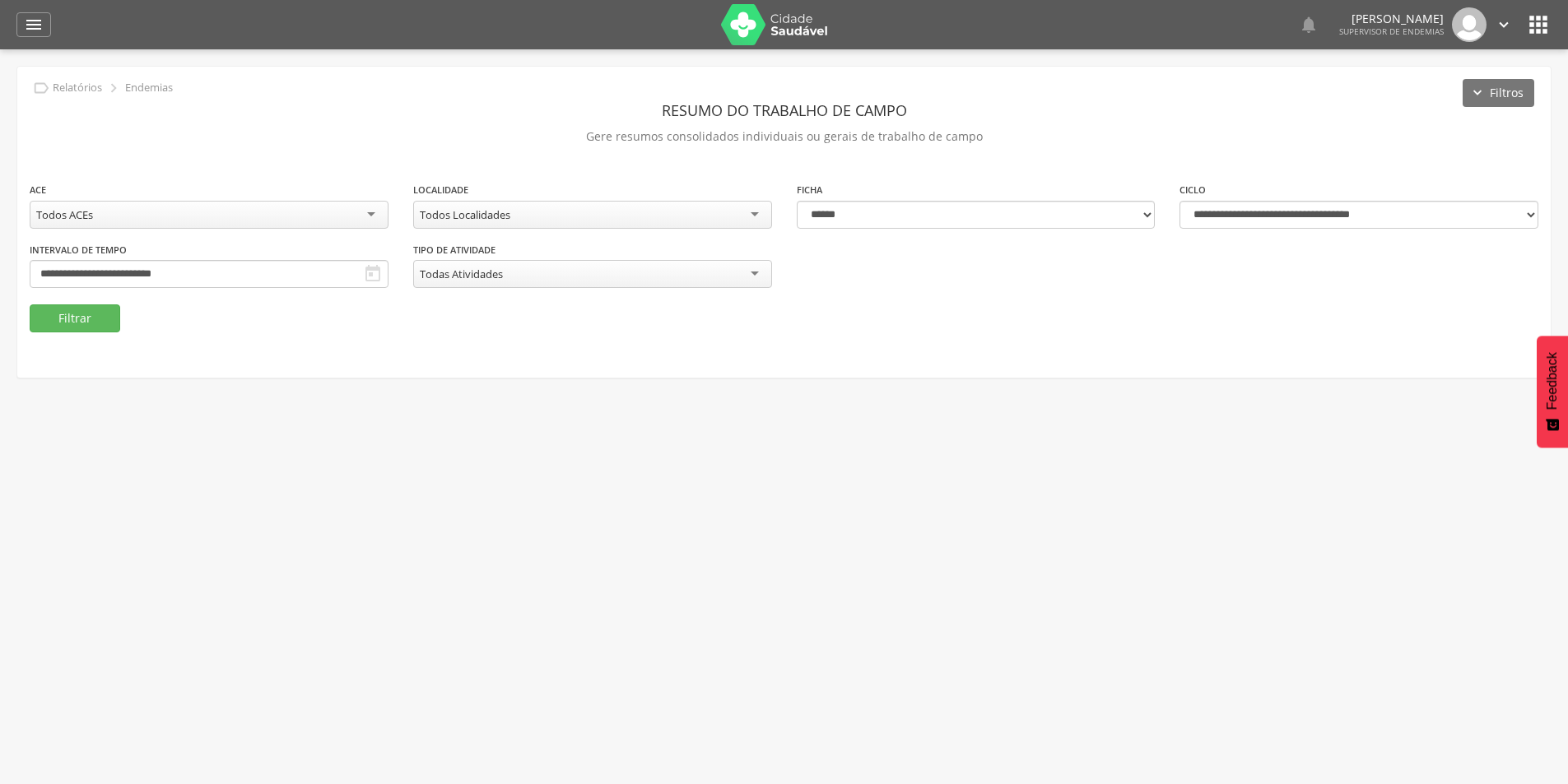
click at [512, 219] on div "Todos Localidades" at bounding box center [593, 215] width 359 height 28
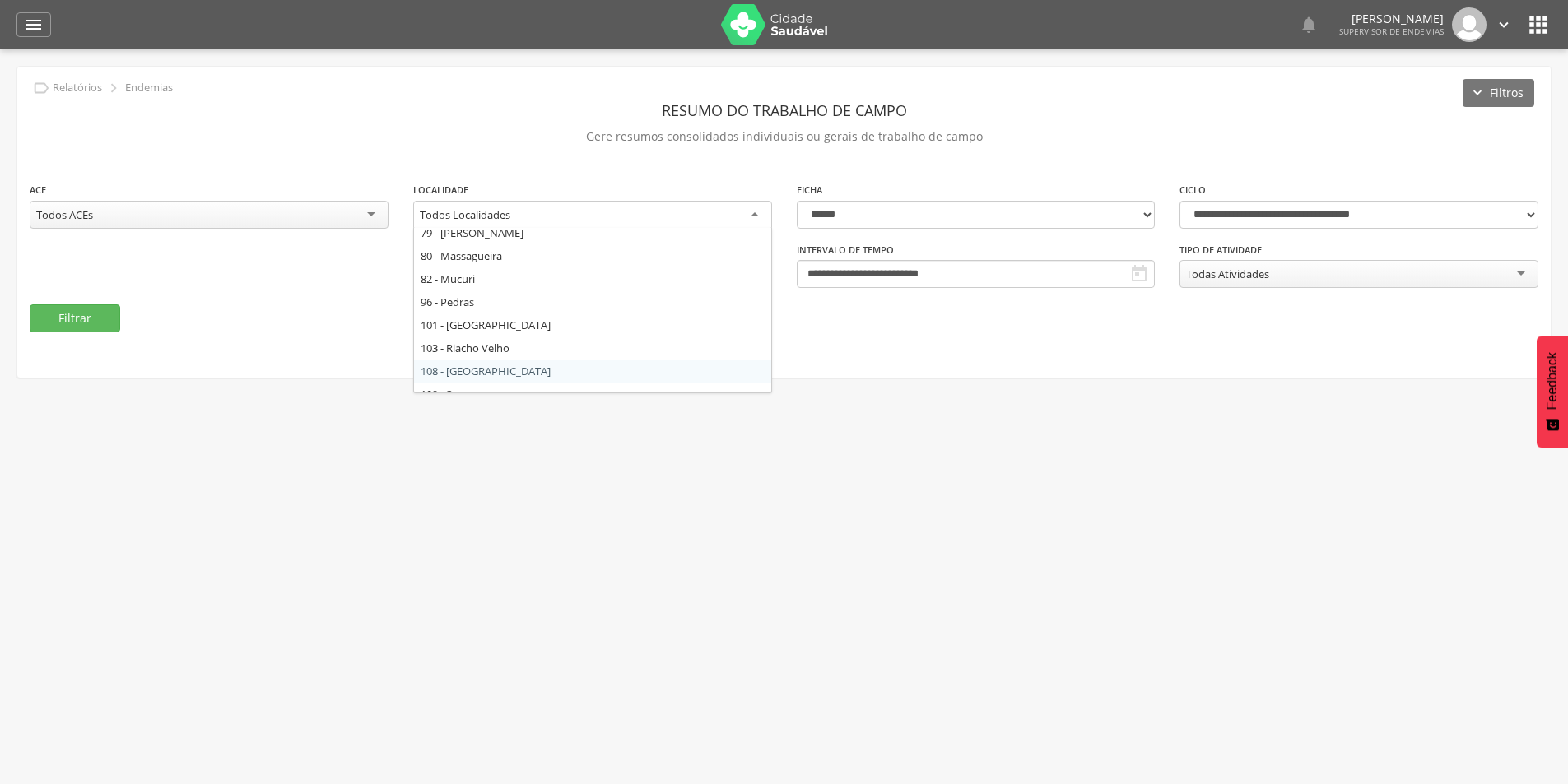
scroll to position [412, 0]
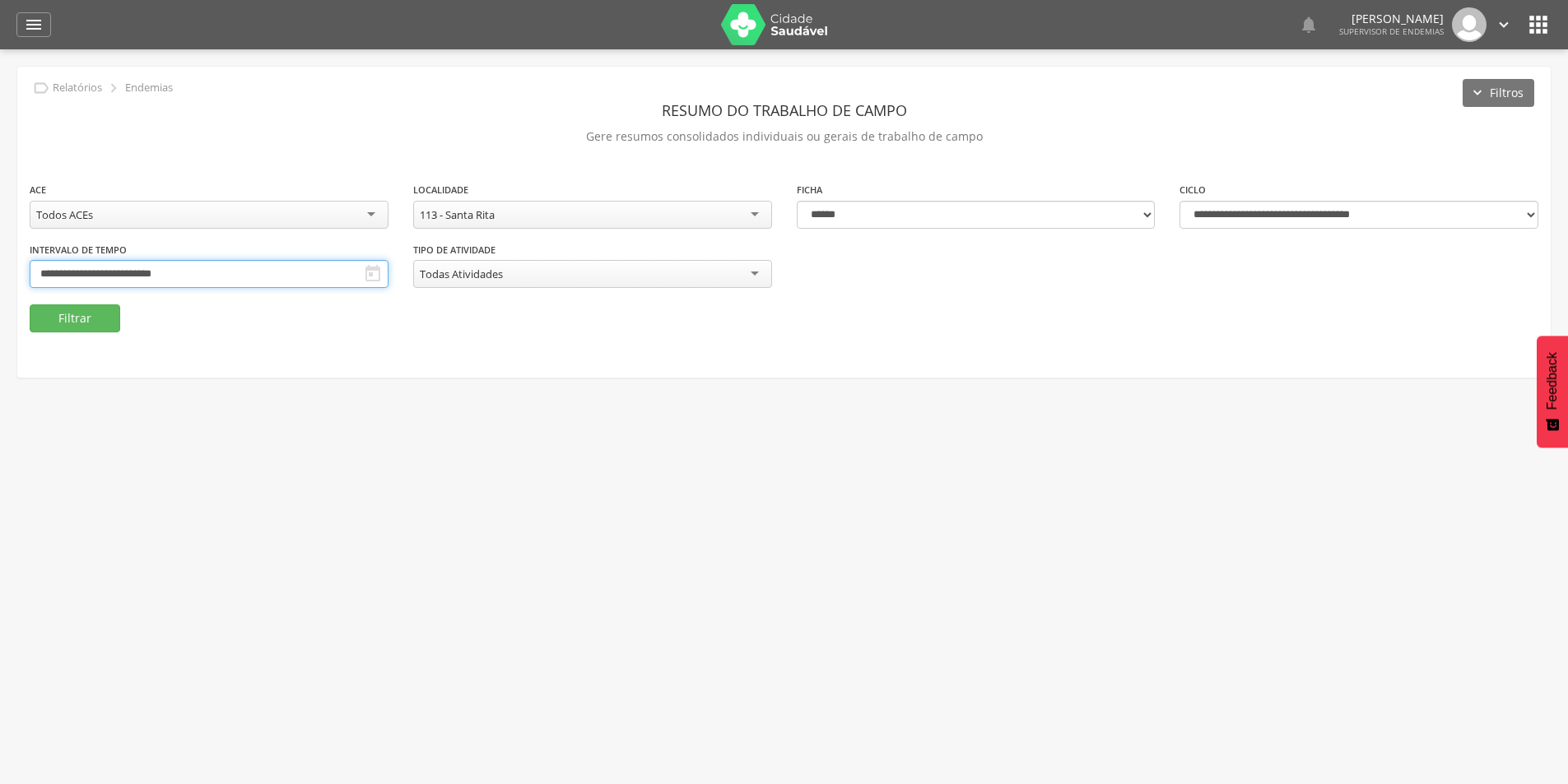
click at [177, 271] on input "**********" at bounding box center [209, 274] width 359 height 28
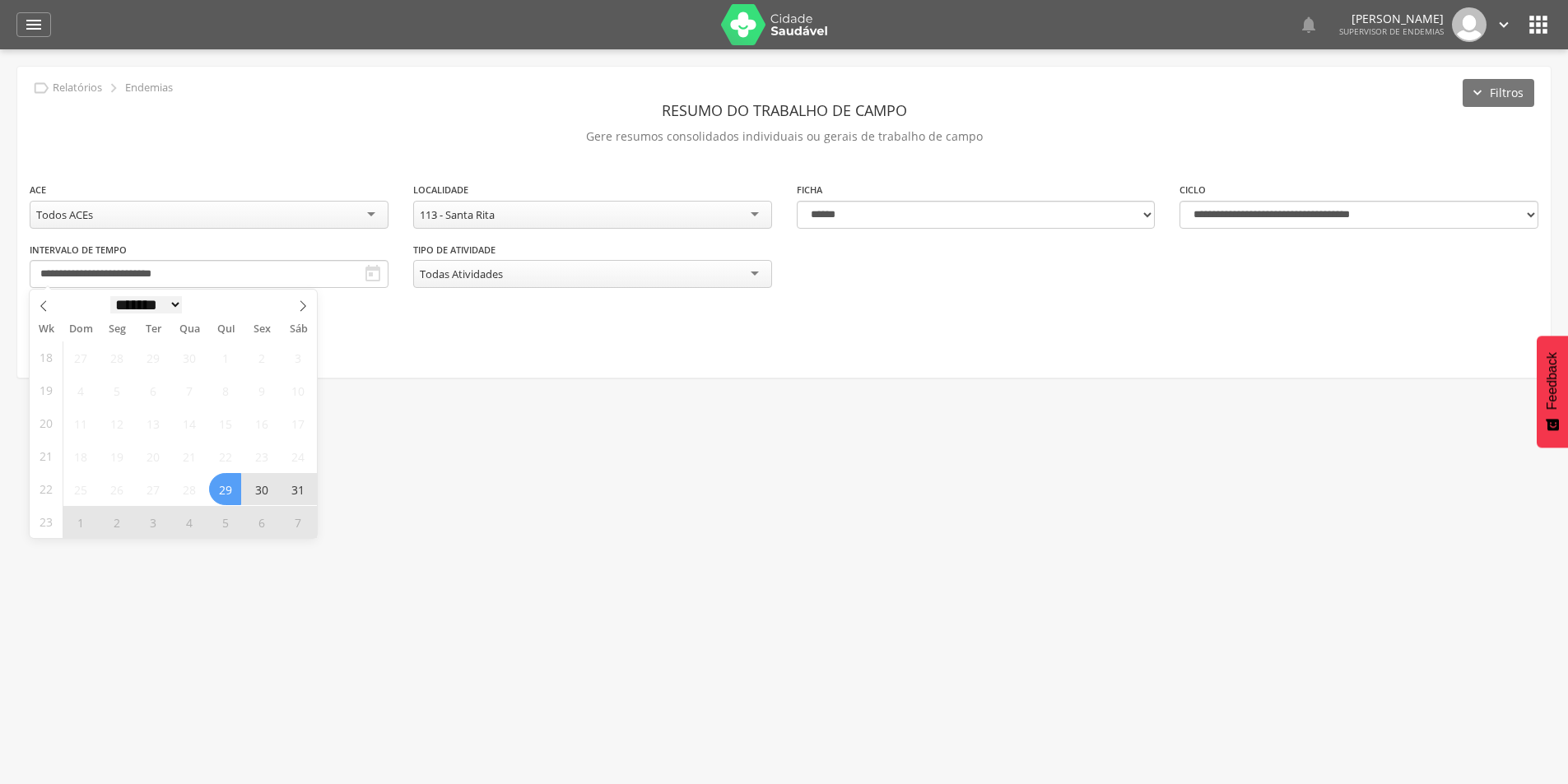
click at [167, 310] on select "******* ********* ***** ***** **** ***** ***** ****** ********" at bounding box center [146, 305] width 73 height 18
select select "*"
click at [111, 297] on select "******* ********* ***** ***** **** ***** ***** ****** ********" at bounding box center [146, 305] width 73 height 18
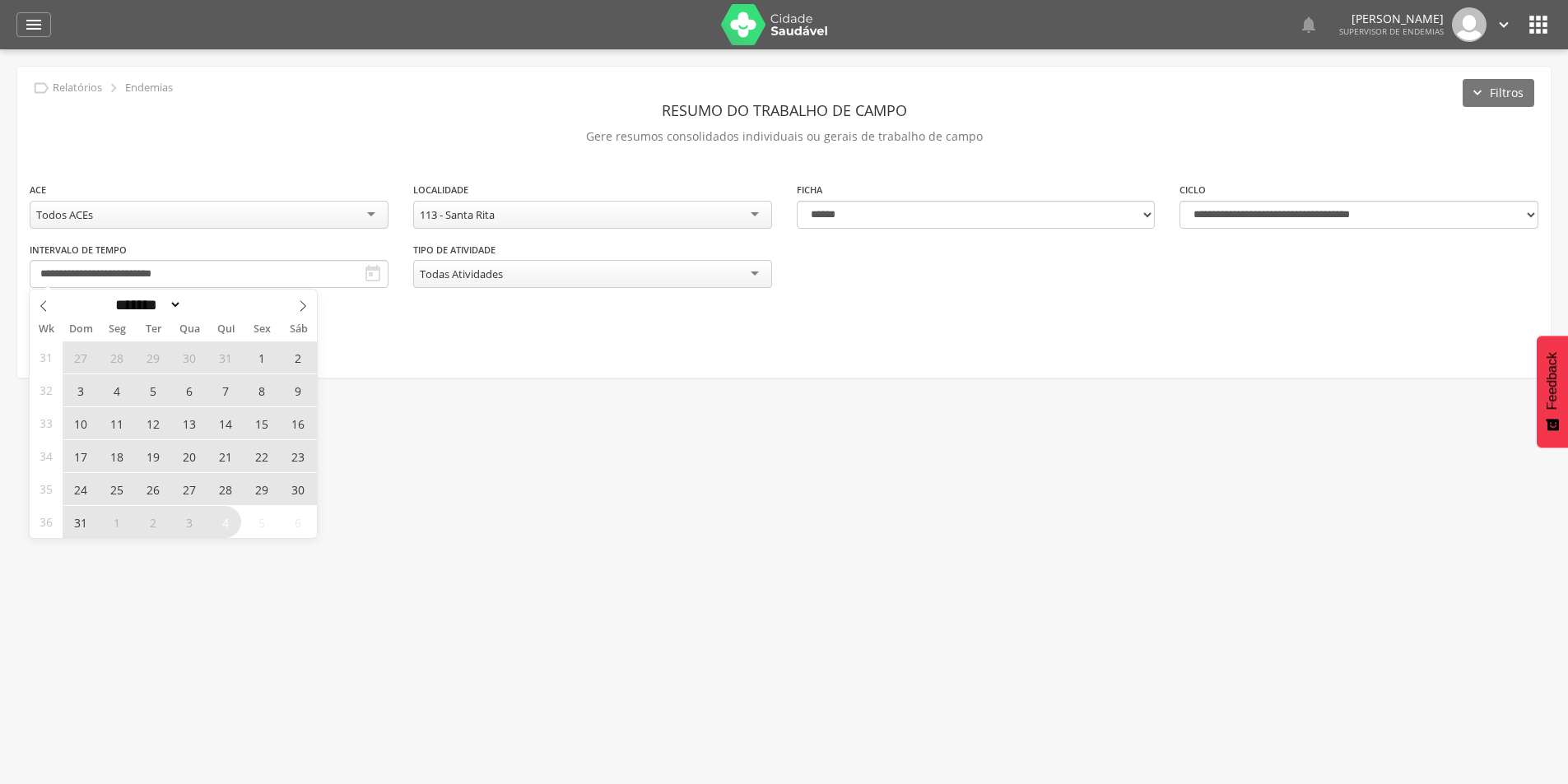
click at [111, 487] on span "25" at bounding box center [116, 489] width 32 height 32
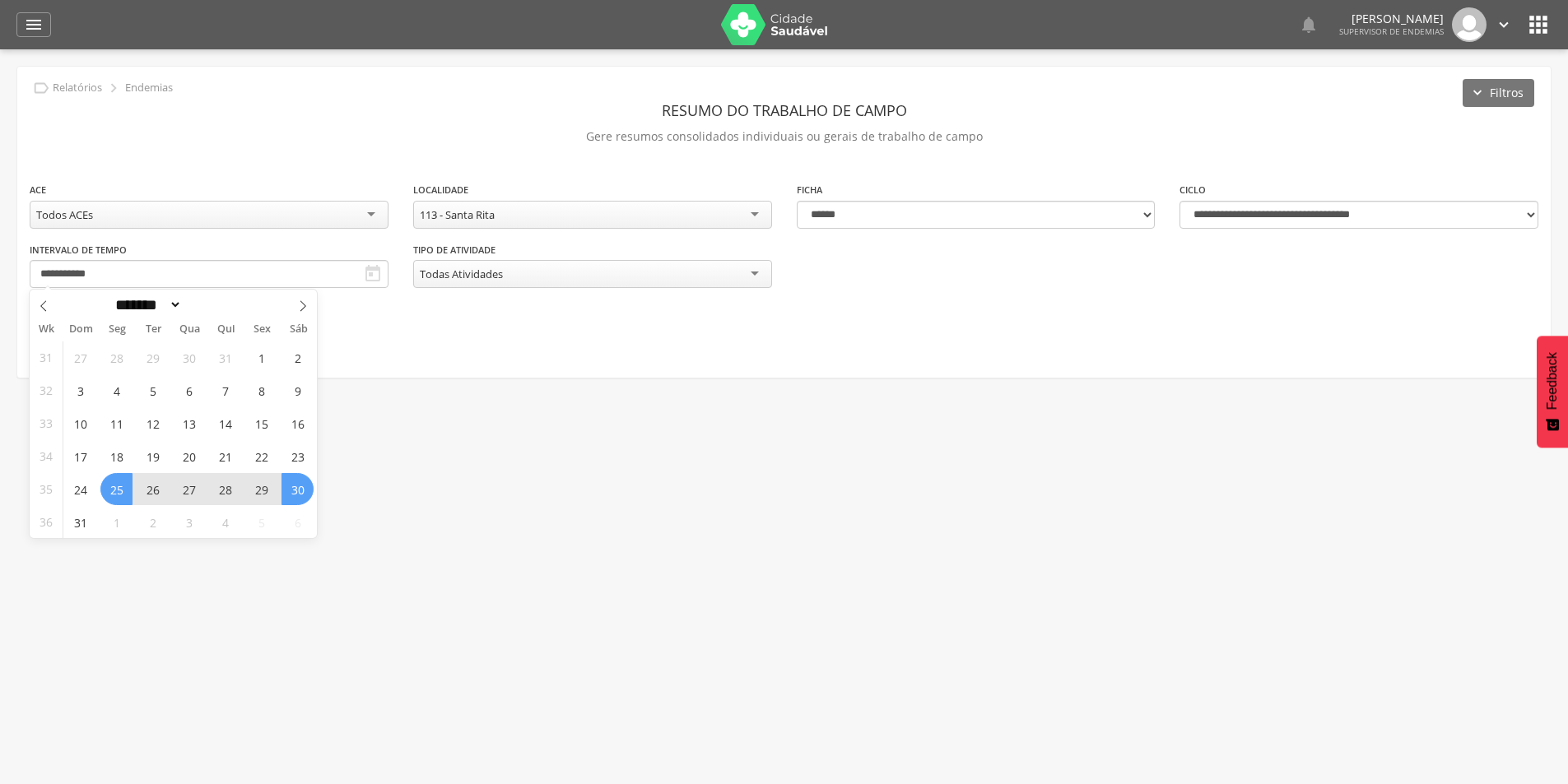
click at [297, 488] on span "30" at bounding box center [298, 489] width 32 height 32
type input "**********"
click at [76, 311] on button "Filtrar" at bounding box center [75, 319] width 90 height 28
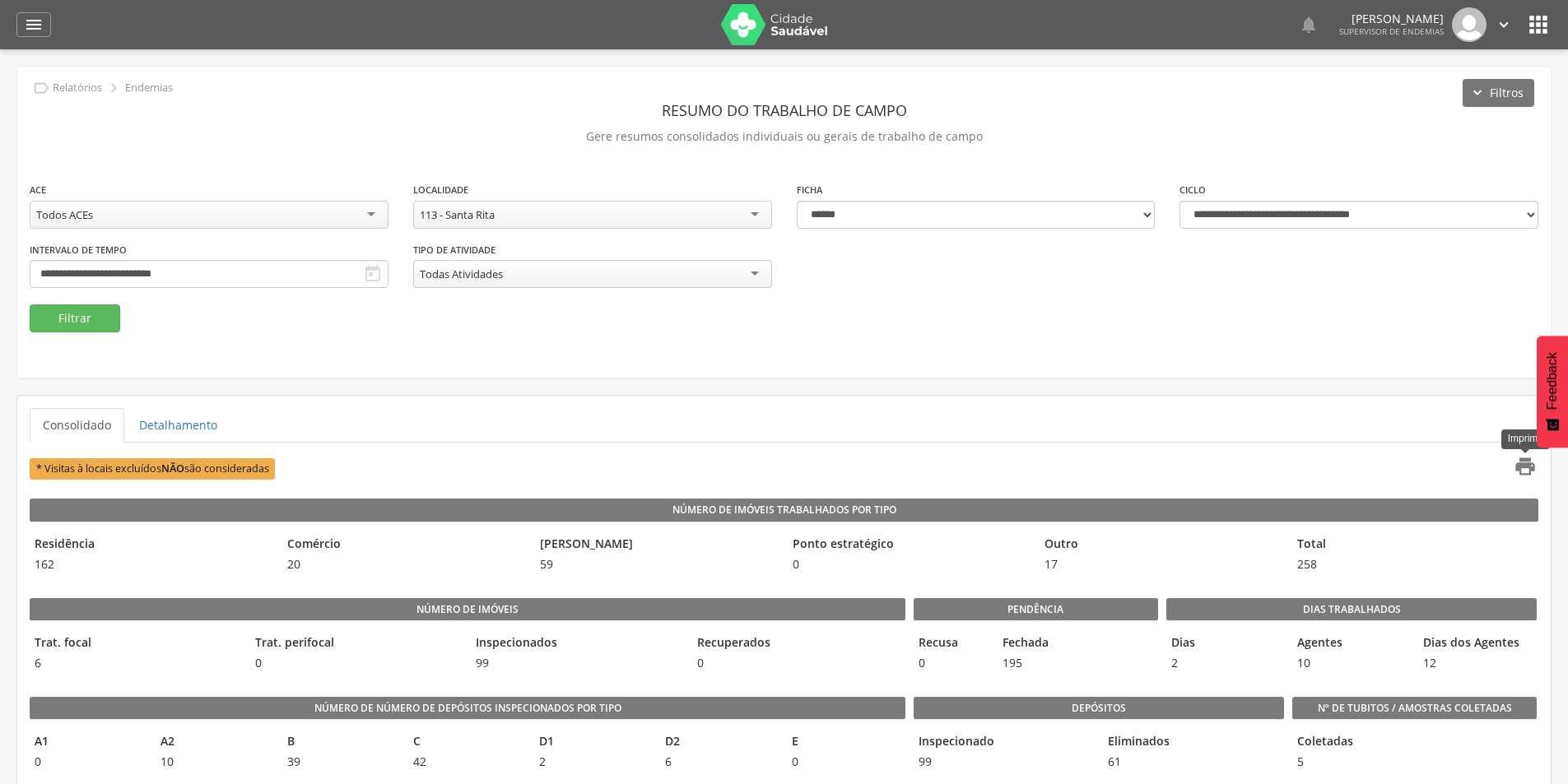
click at [1530, 474] on icon "" at bounding box center [1525, 466] width 23 height 23
